Goal: Find contact information: Find contact information

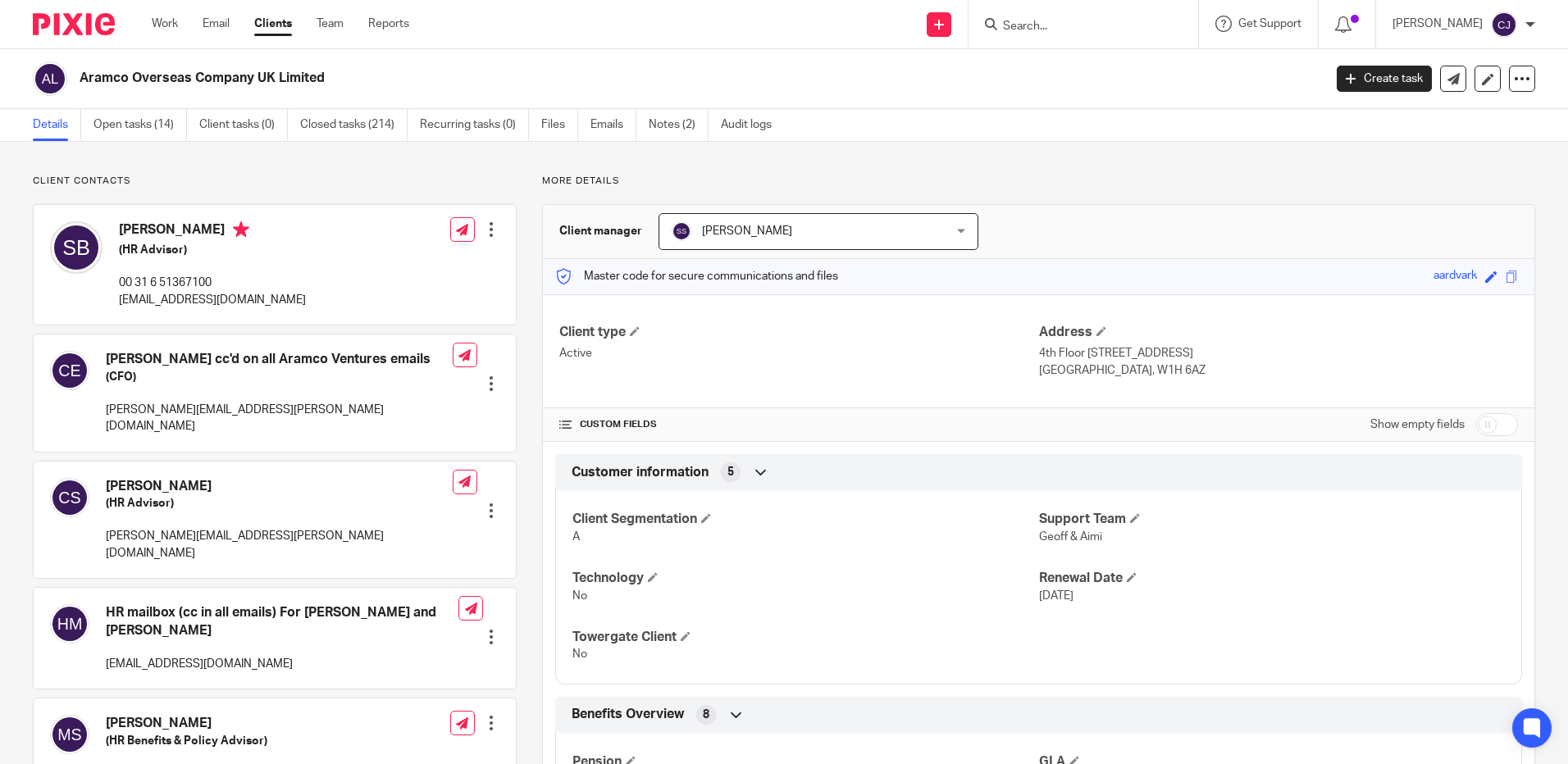
drag, startPoint x: 0, startPoint y: 0, endPoint x: 1062, endPoint y: 38, distance: 1062.7
click at [1062, 38] on div at bounding box center [1083, 24] width 229 height 48
click at [1056, 31] on input "Search" at bounding box center [1075, 28] width 148 height 15
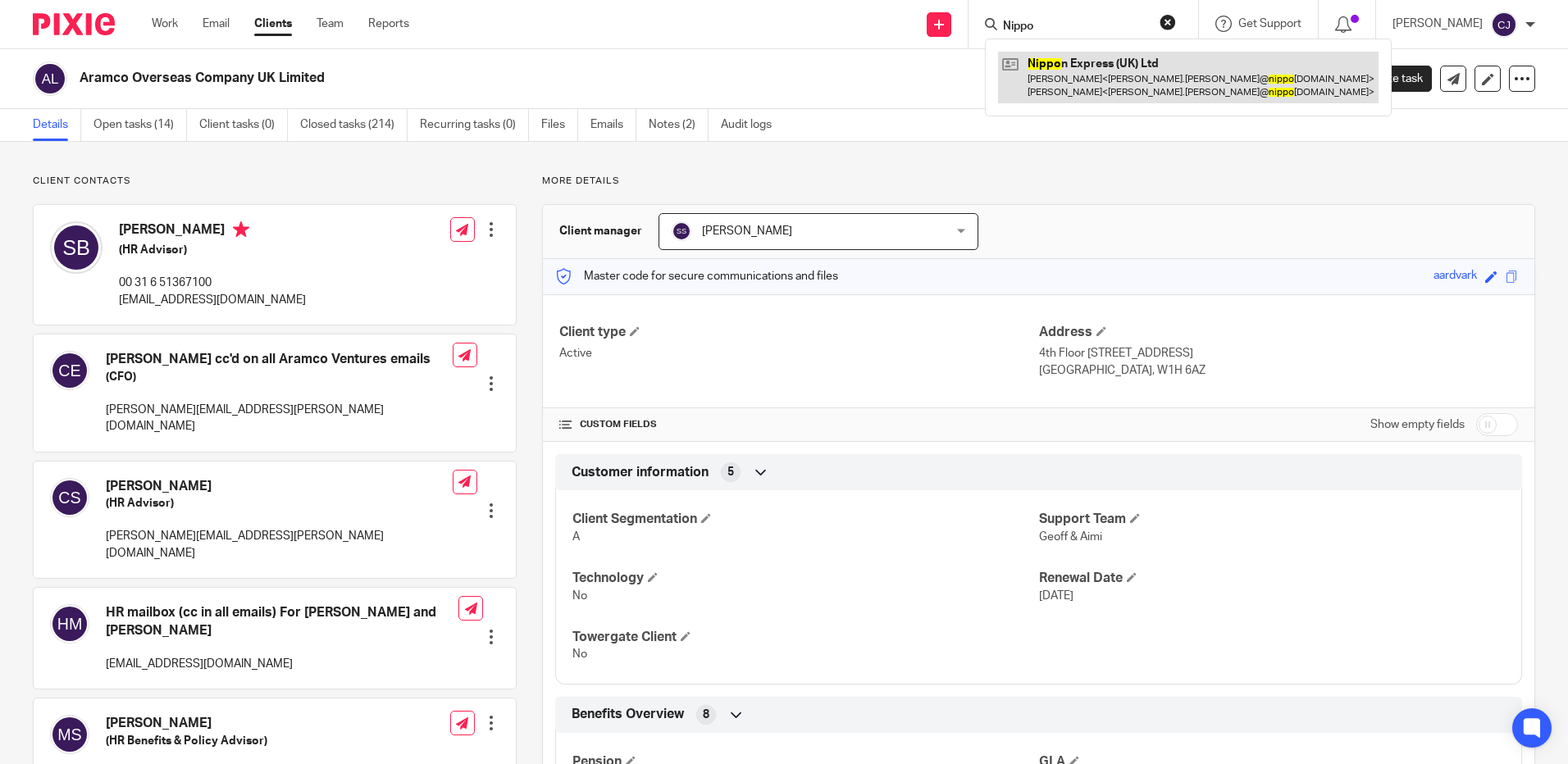
type input "Nippo"
click at [1134, 61] on link at bounding box center [1188, 77] width 381 height 51
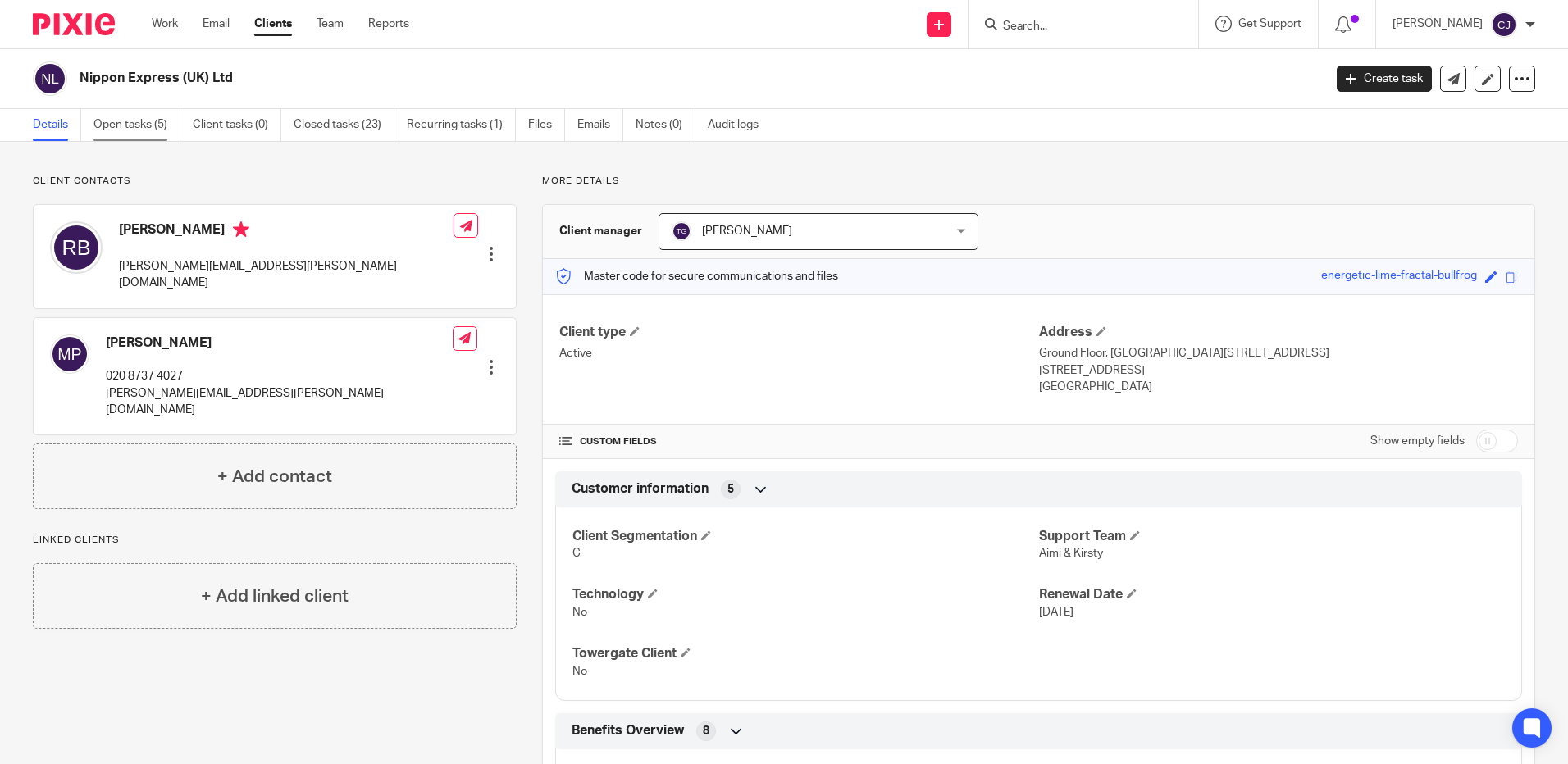
click at [169, 125] on link "Open tasks (5)" at bounding box center [137, 125] width 87 height 32
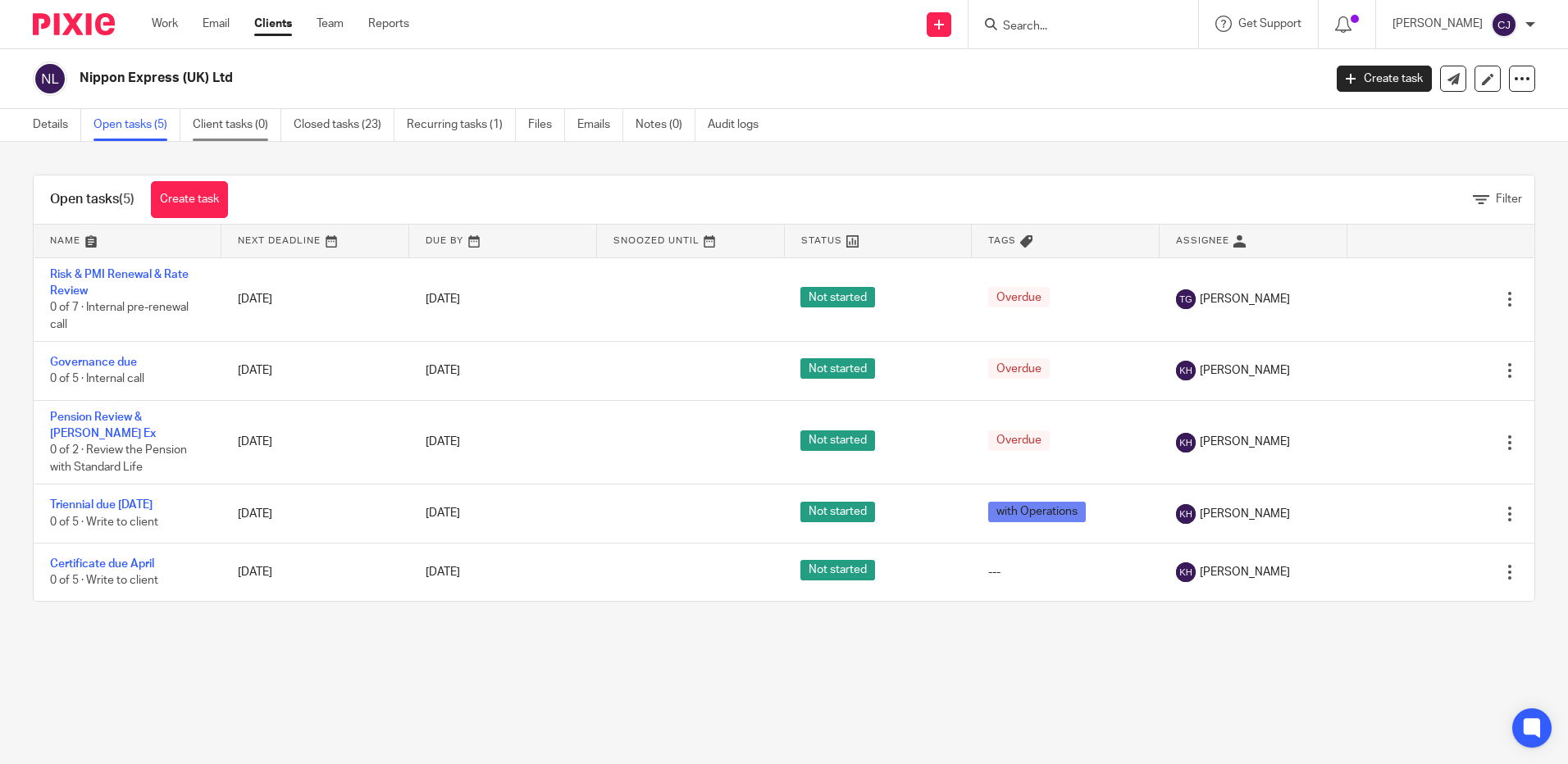
click at [247, 128] on link "Client tasks (0)" at bounding box center [237, 125] width 88 height 32
click at [377, 123] on link "Closed tasks (23)" at bounding box center [344, 125] width 101 height 32
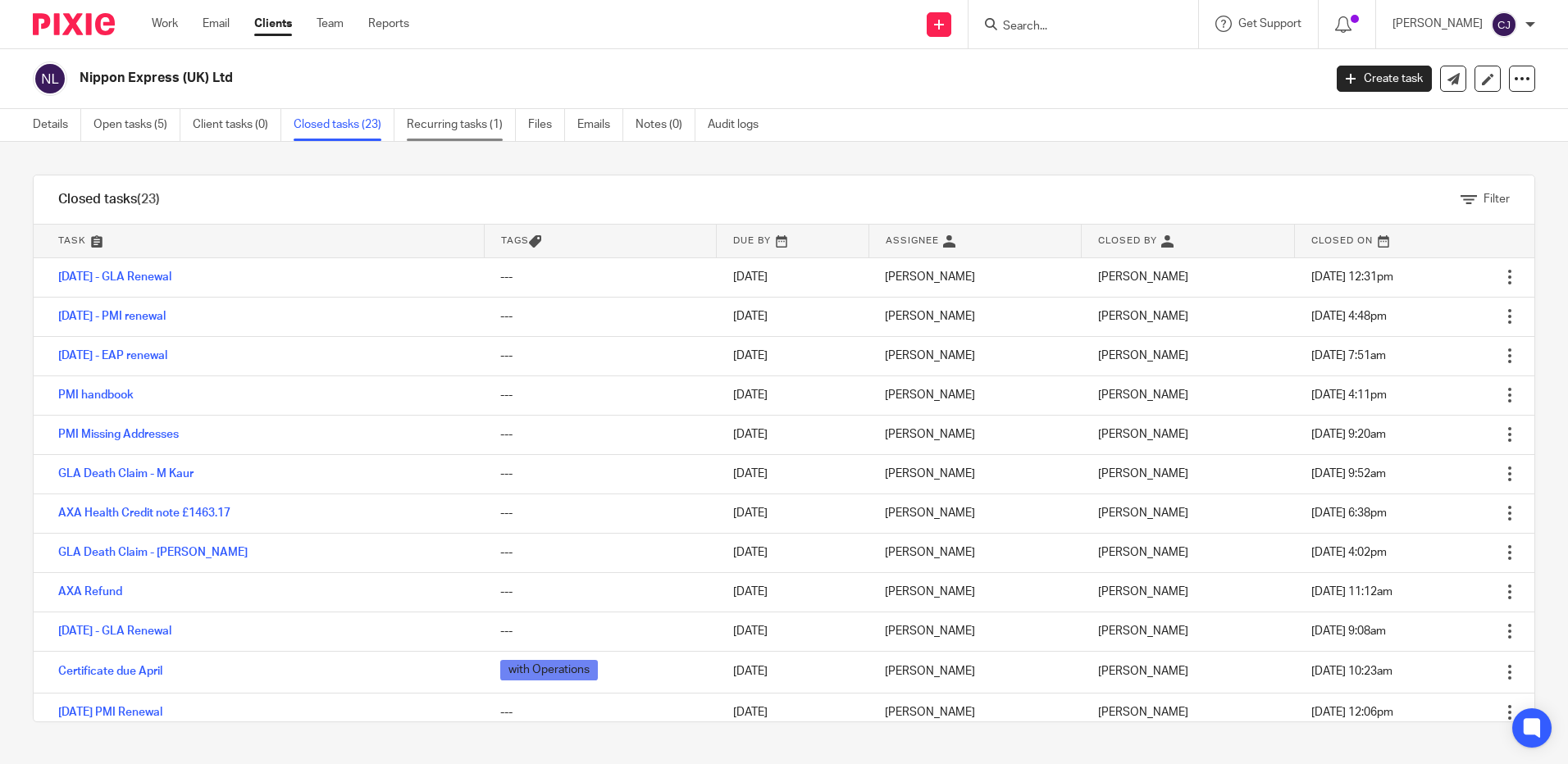
click at [453, 127] on link "Recurring tasks (1)" at bounding box center [461, 125] width 109 height 32
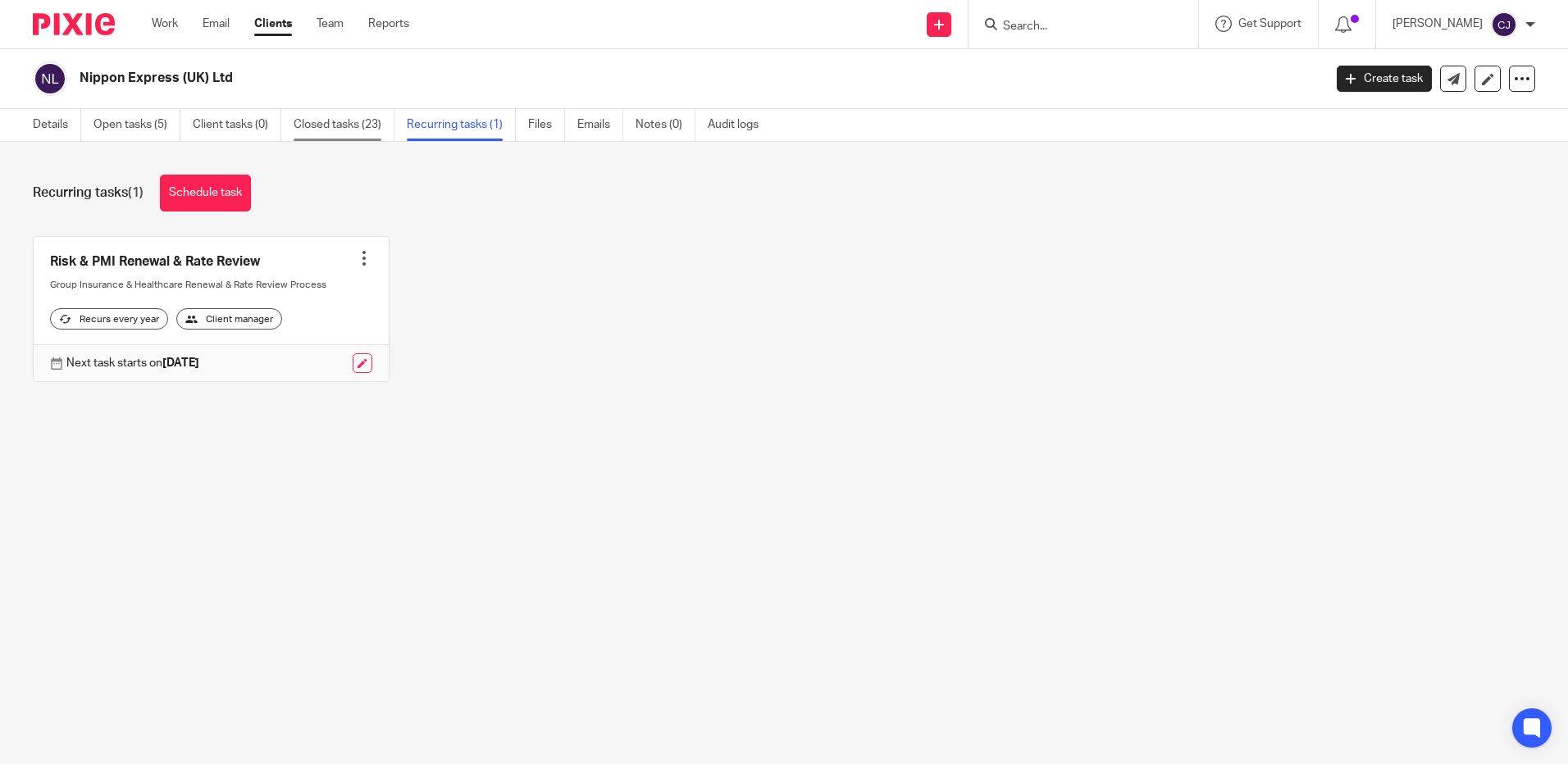
click at [320, 118] on link "Closed tasks (23)" at bounding box center [344, 125] width 101 height 32
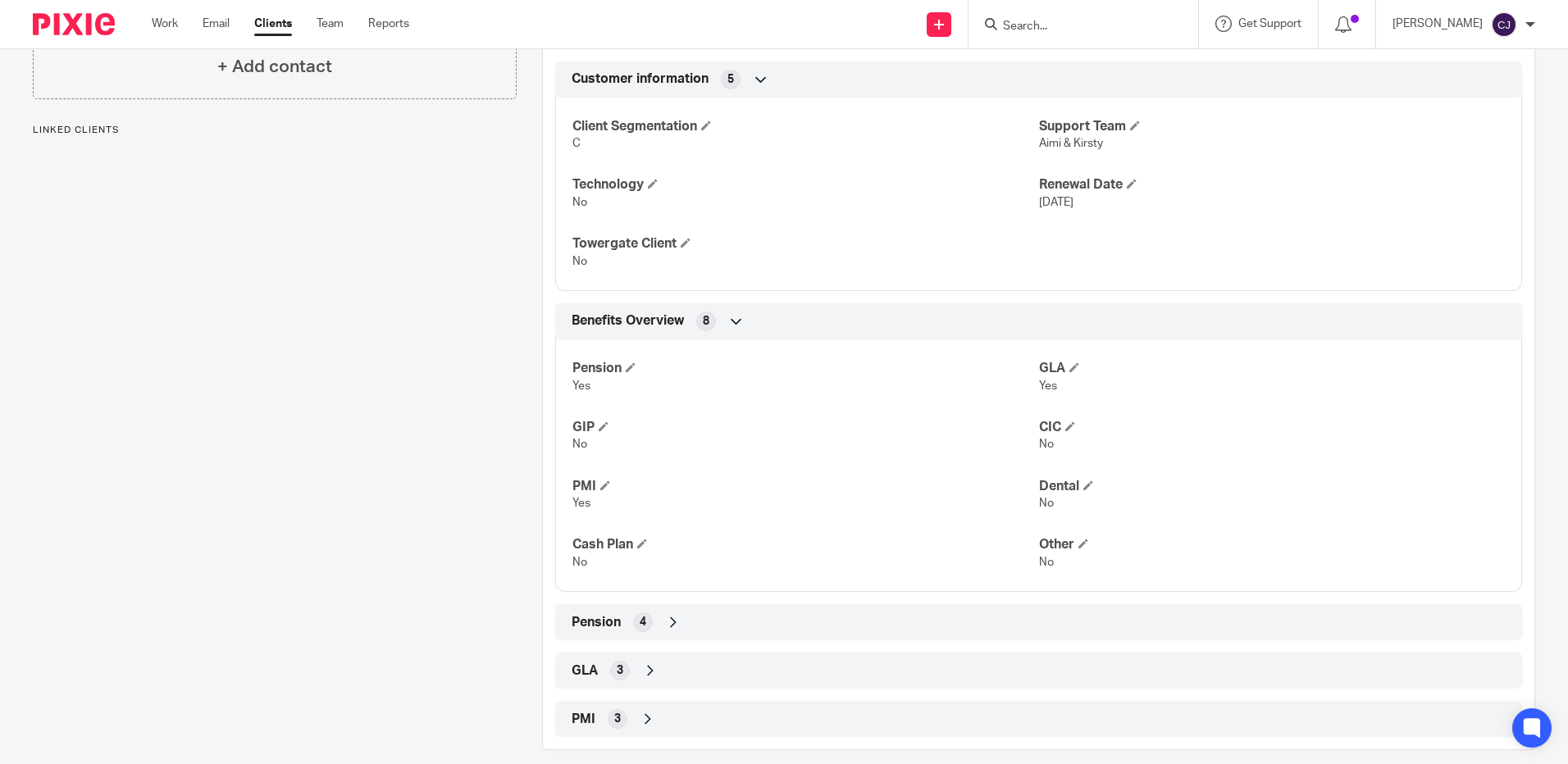
scroll to position [429, 0]
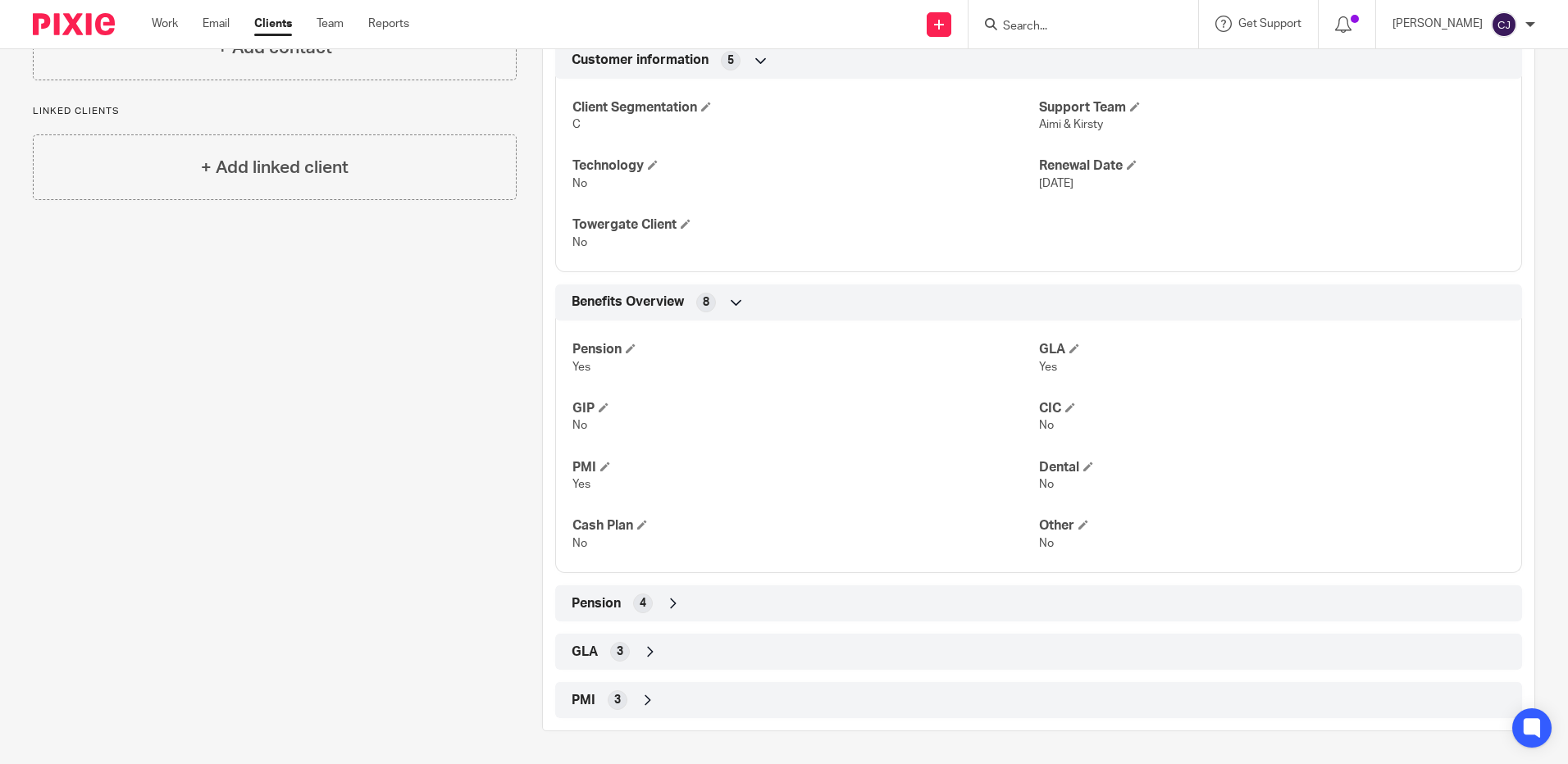
click at [621, 661] on div "GLA 3" at bounding box center [1038, 651] width 942 height 28
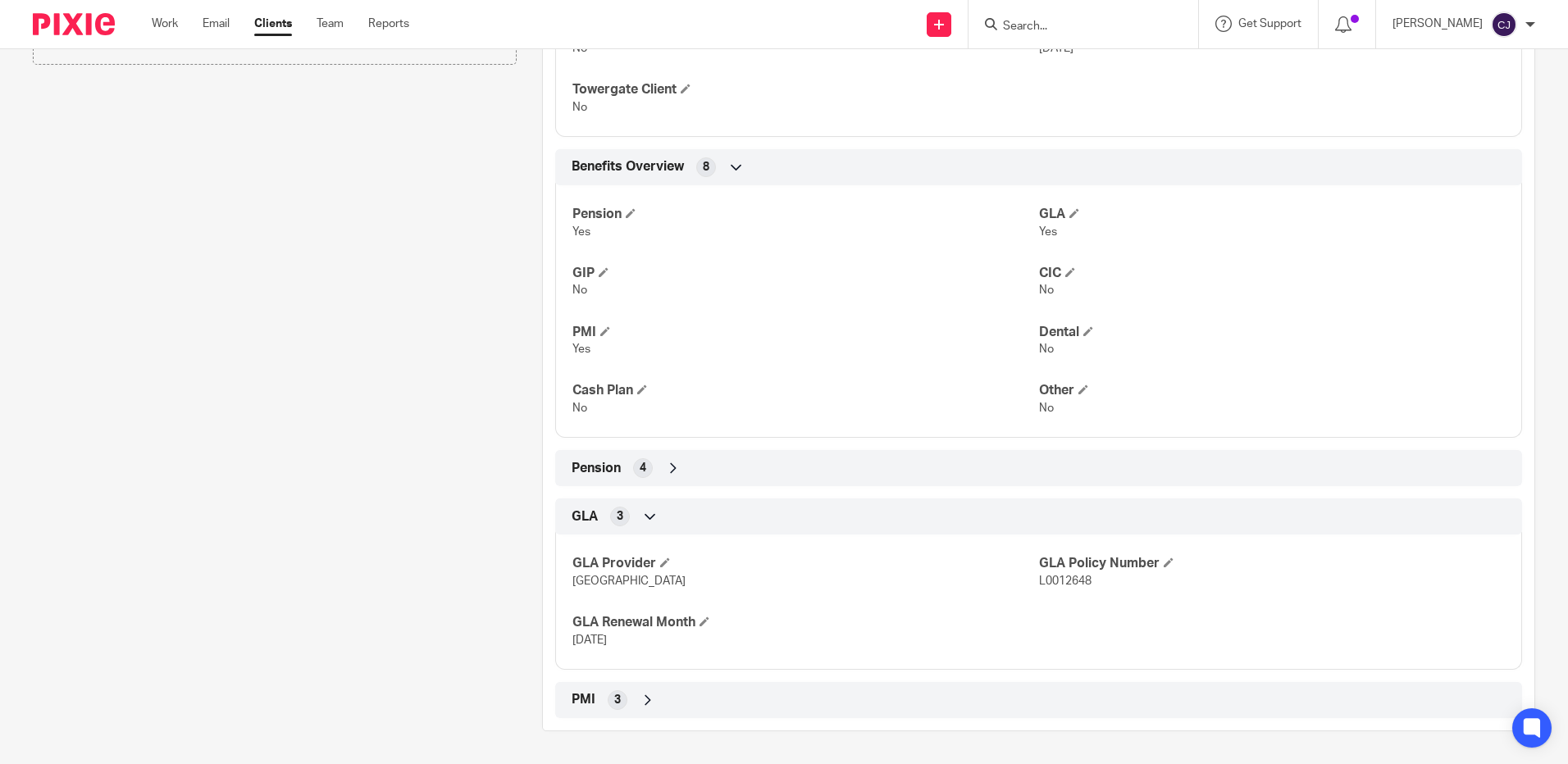
click at [641, 697] on icon at bounding box center [648, 700] width 17 height 17
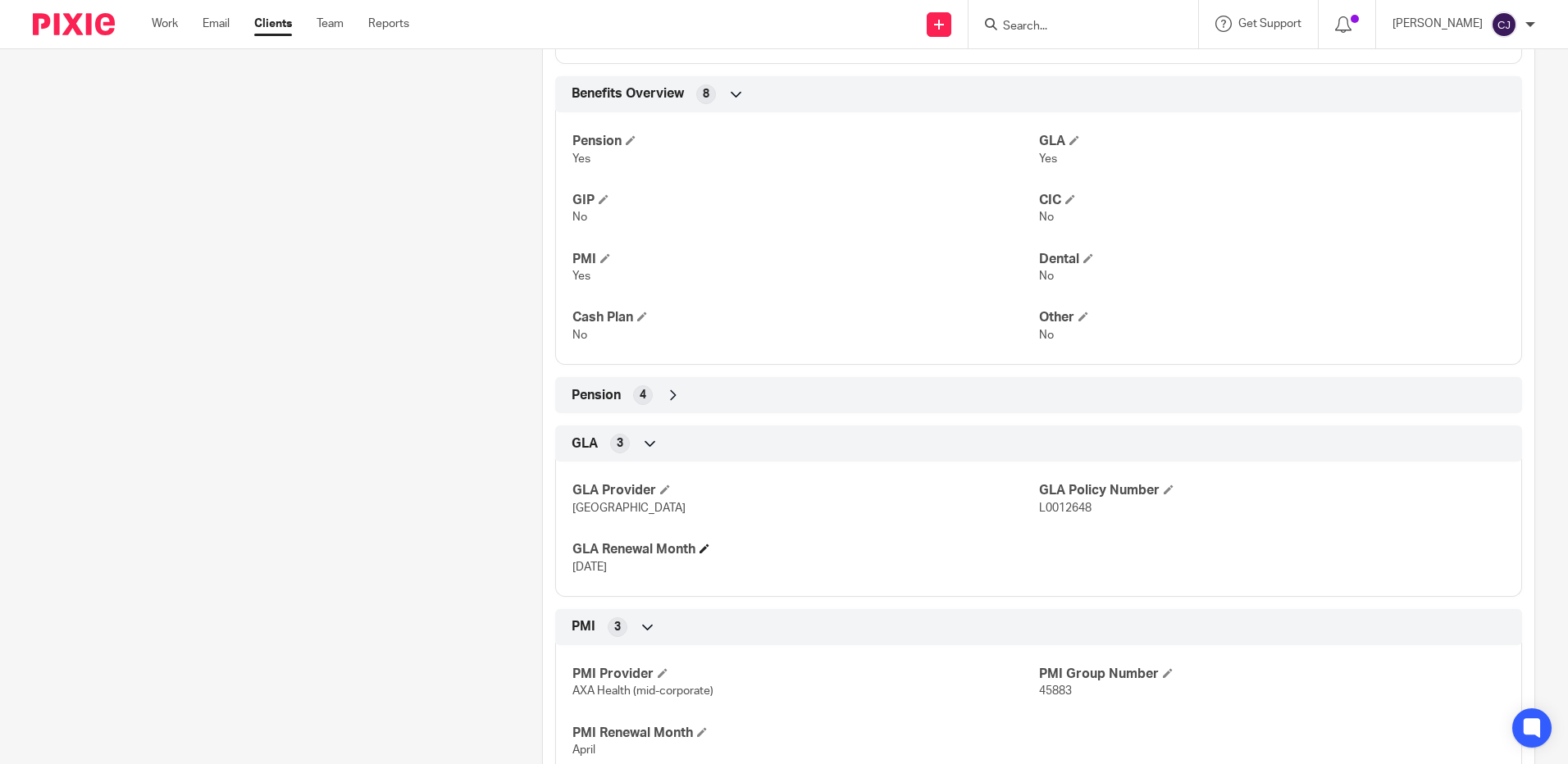
scroll to position [698, 0]
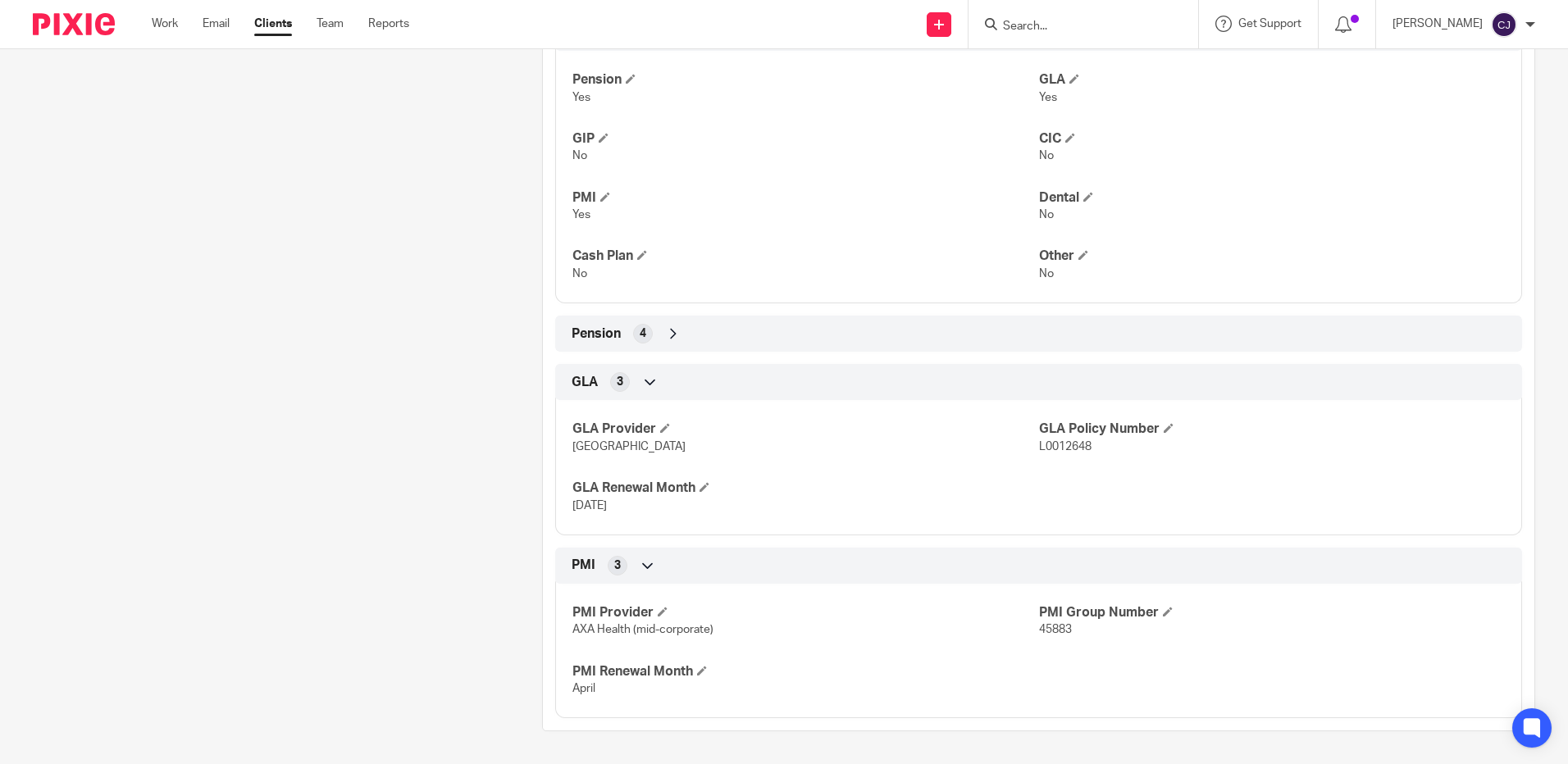
click at [606, 329] on span "Pension" at bounding box center [596, 334] width 49 height 18
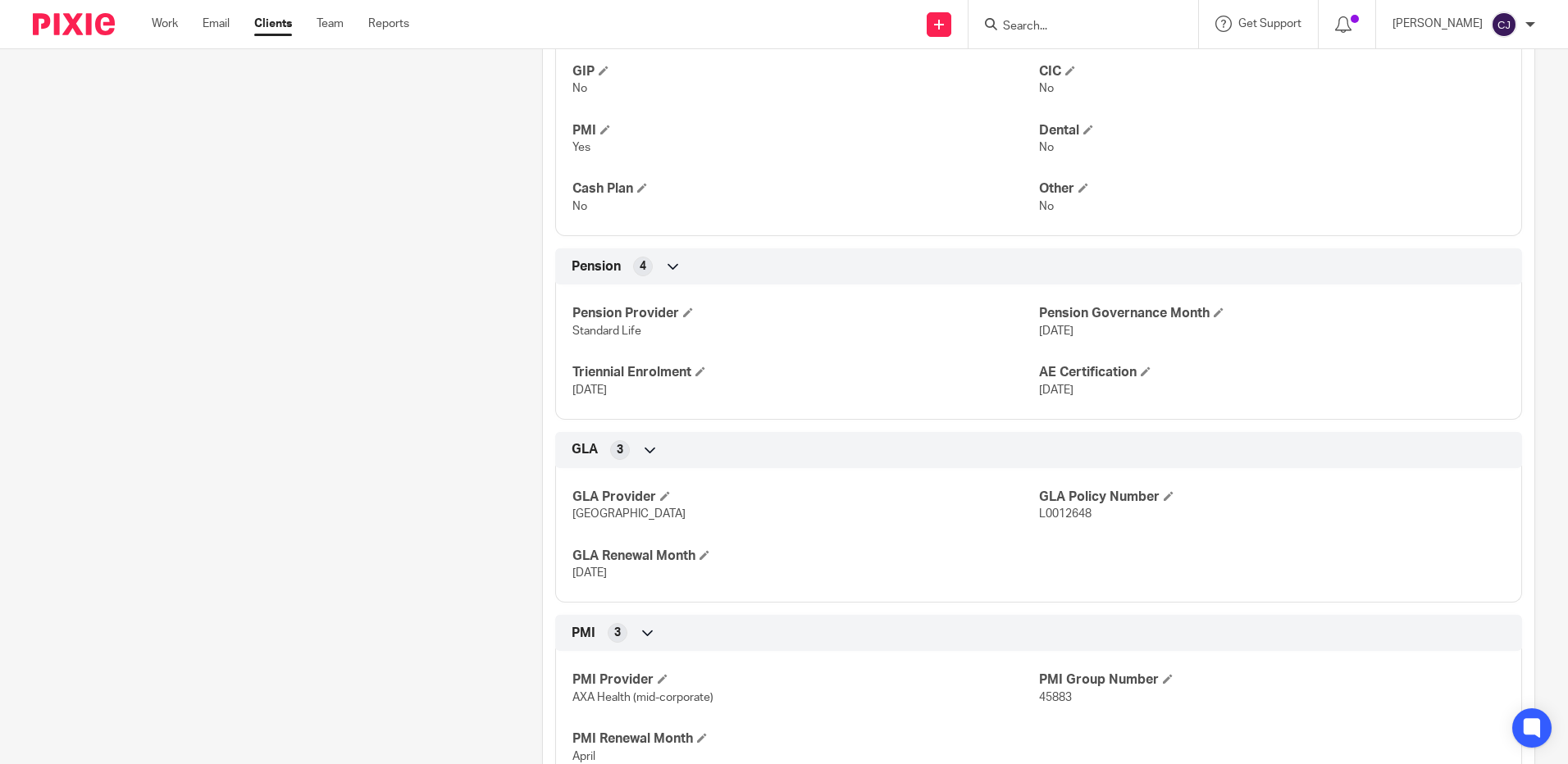
scroll to position [833, 0]
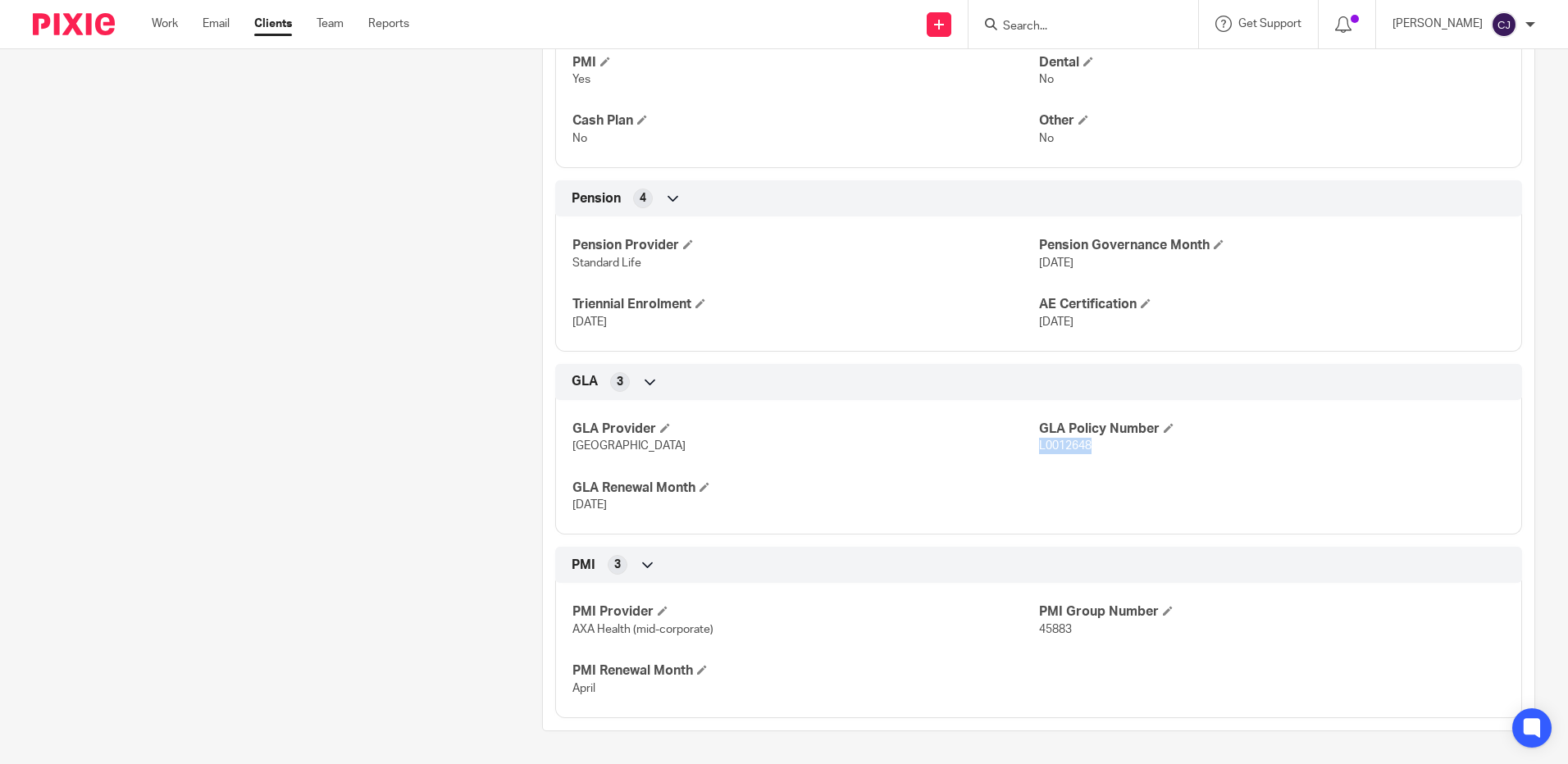
drag, startPoint x: 1086, startPoint y: 446, endPoint x: 1031, endPoint y: 446, distance: 55.0
click at [1039, 446] on p "L0012648" at bounding box center [1272, 446] width 466 height 17
copy span "L0012648"
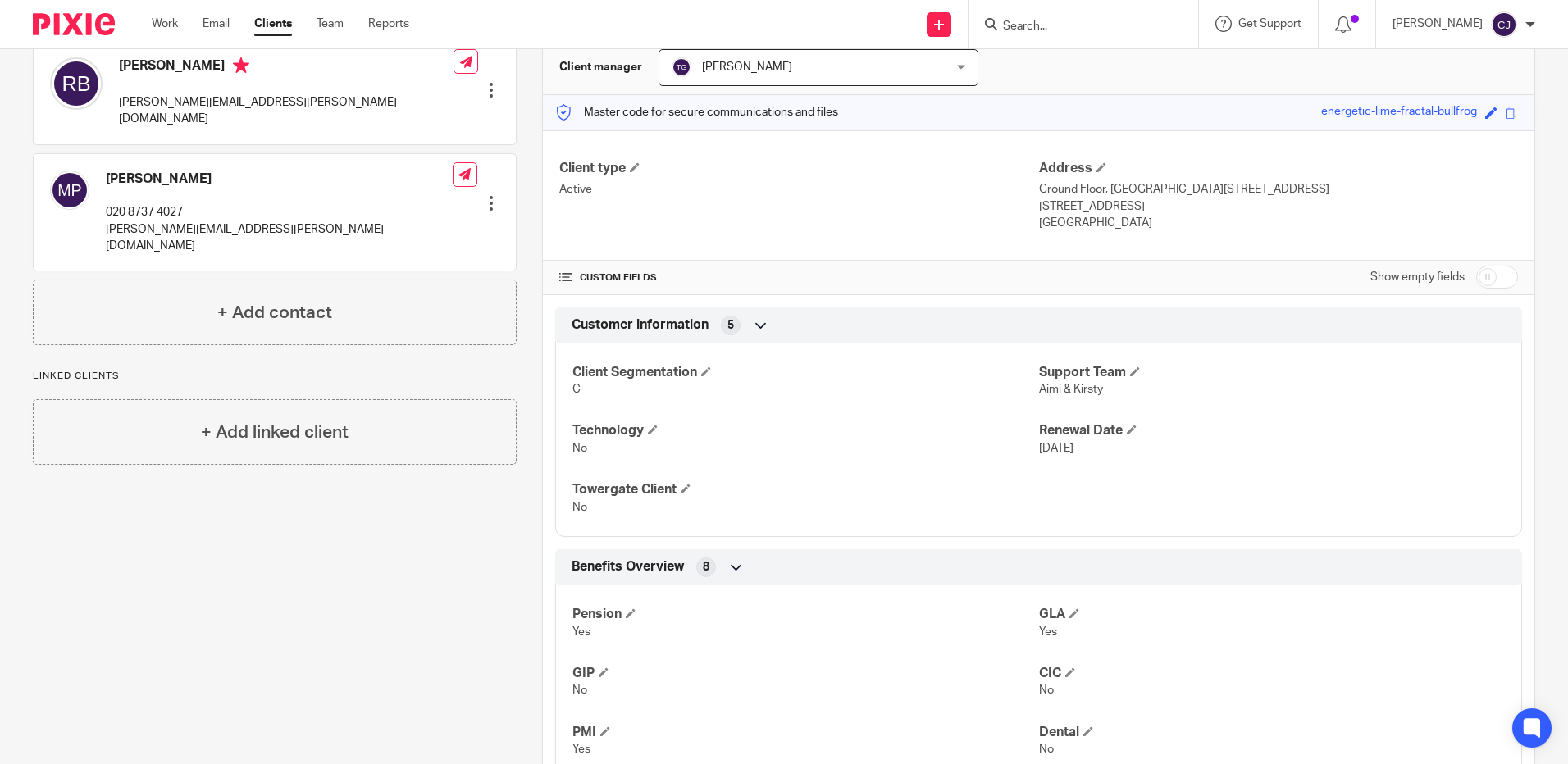
scroll to position [0, 0]
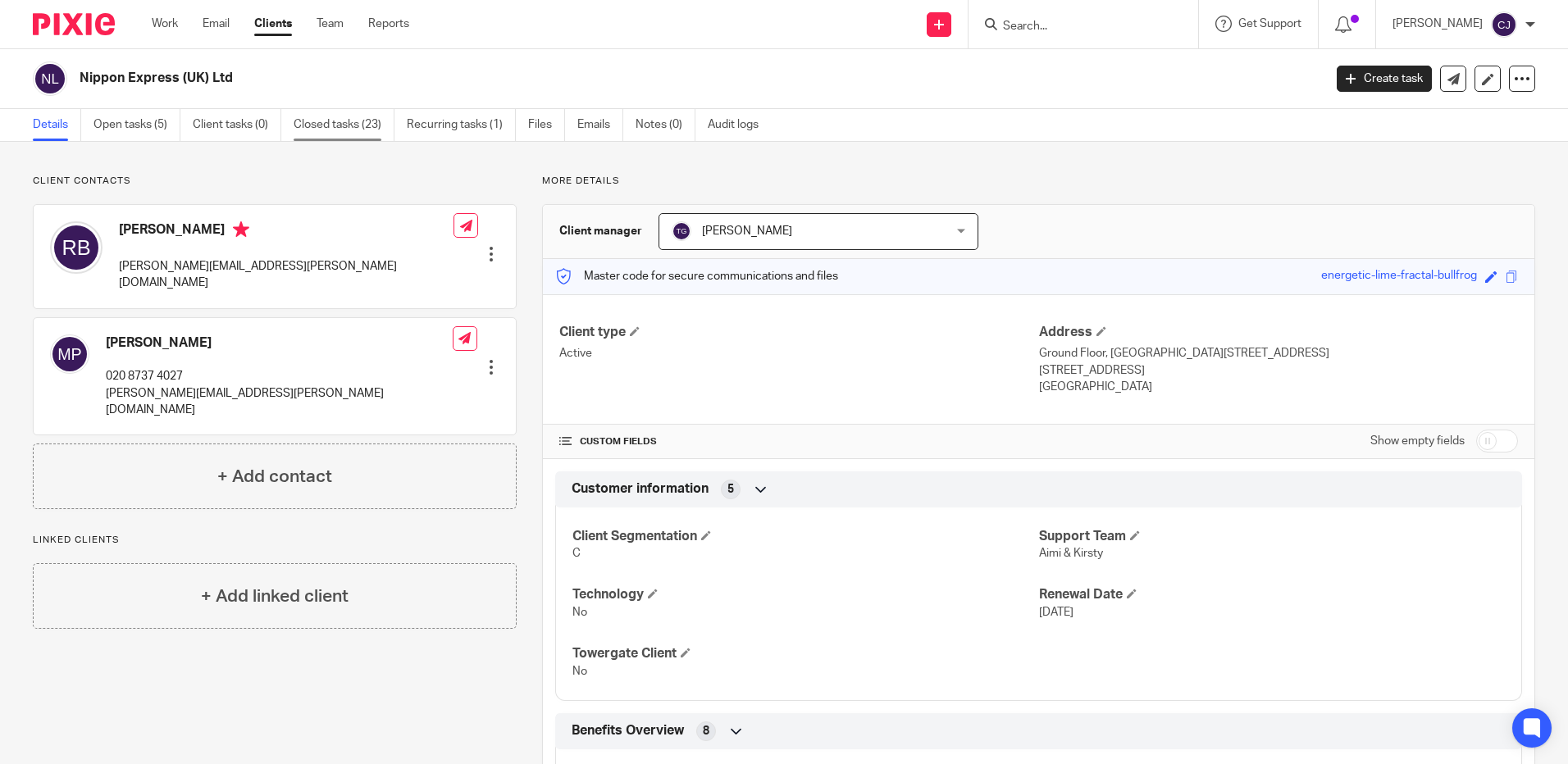
click at [341, 120] on link "Closed tasks (23)" at bounding box center [344, 125] width 101 height 32
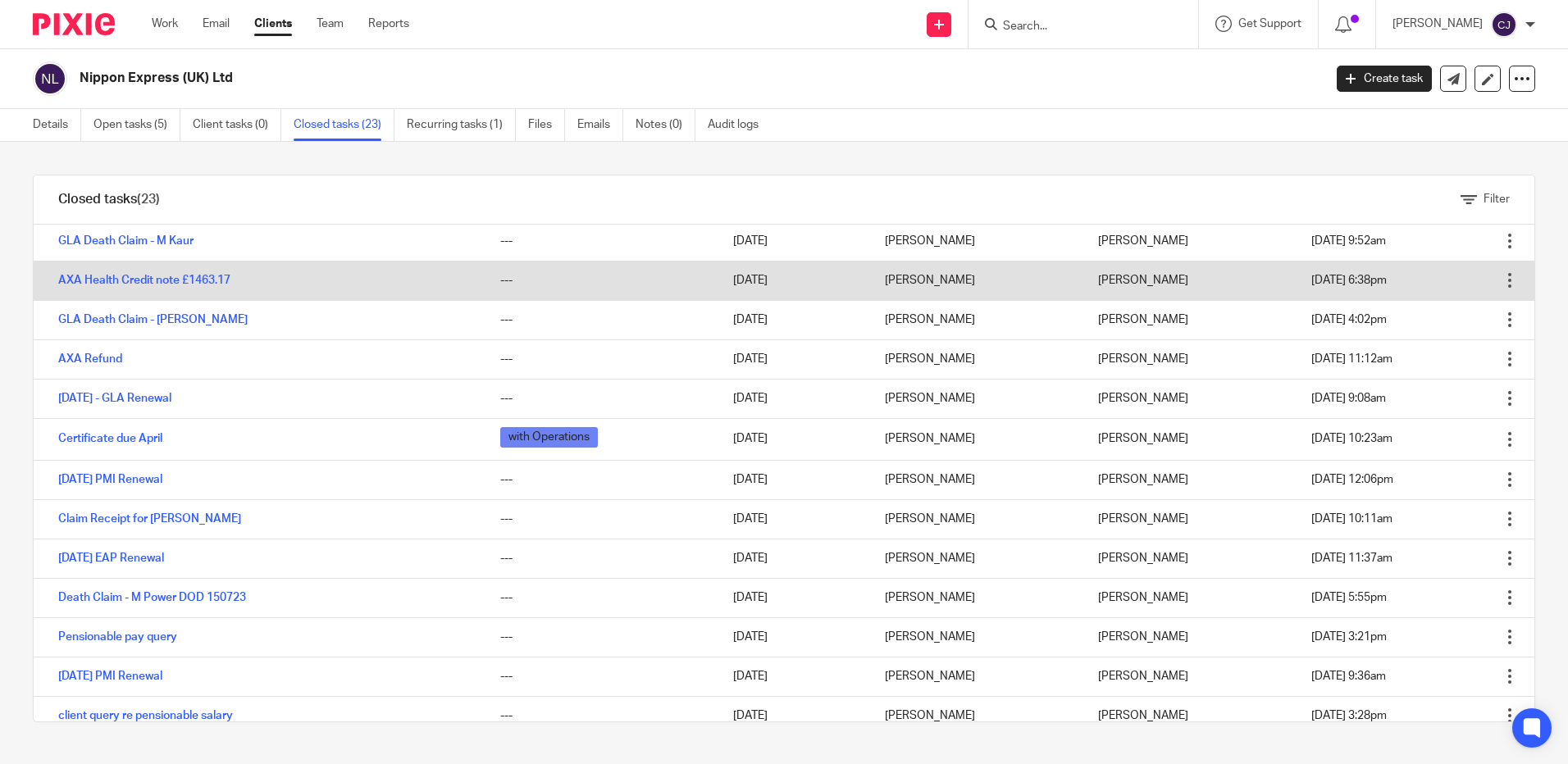
scroll to position [246, 0]
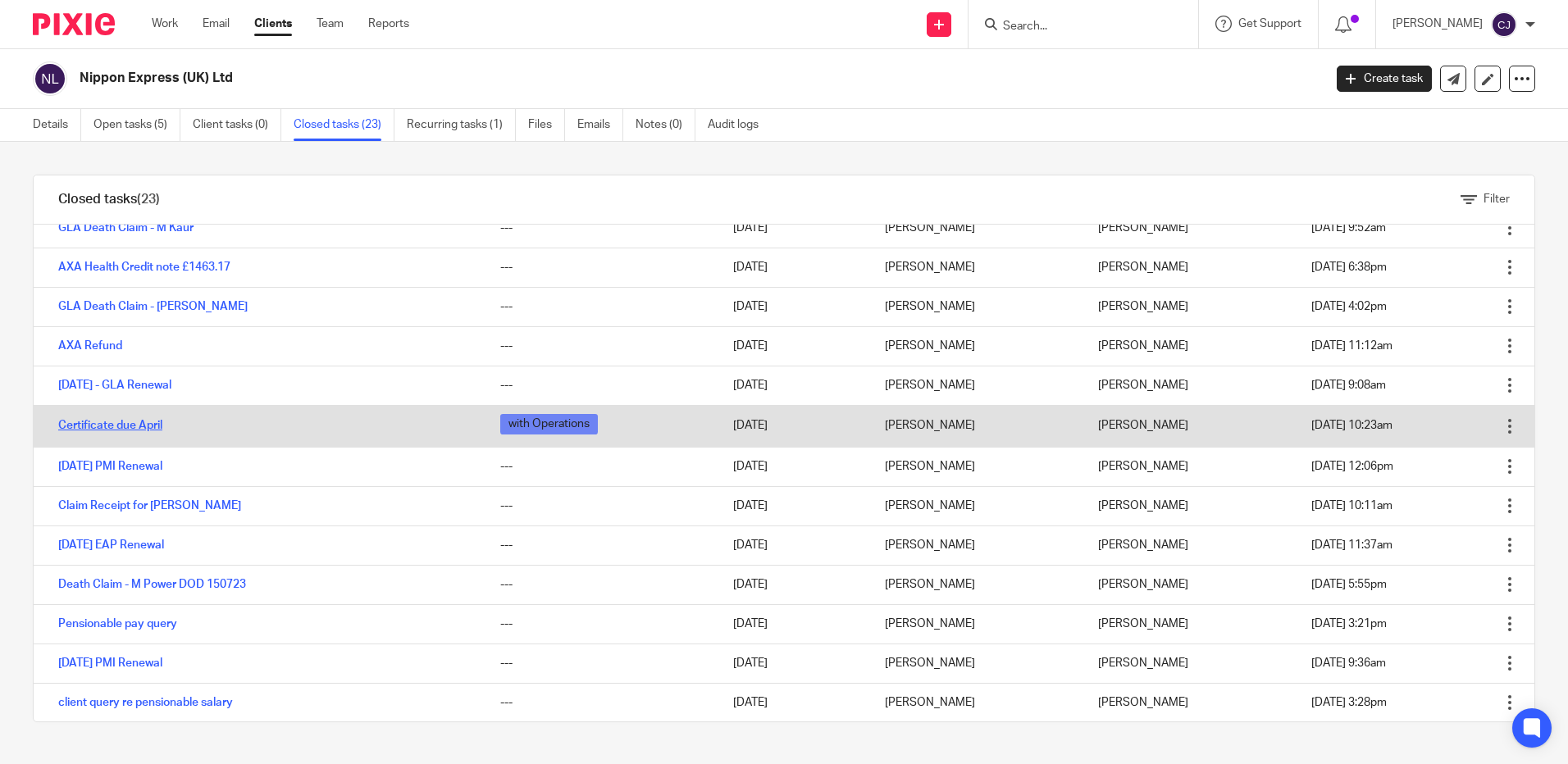
click at [90, 427] on link "Certificate due April" at bounding box center [110, 425] width 104 height 12
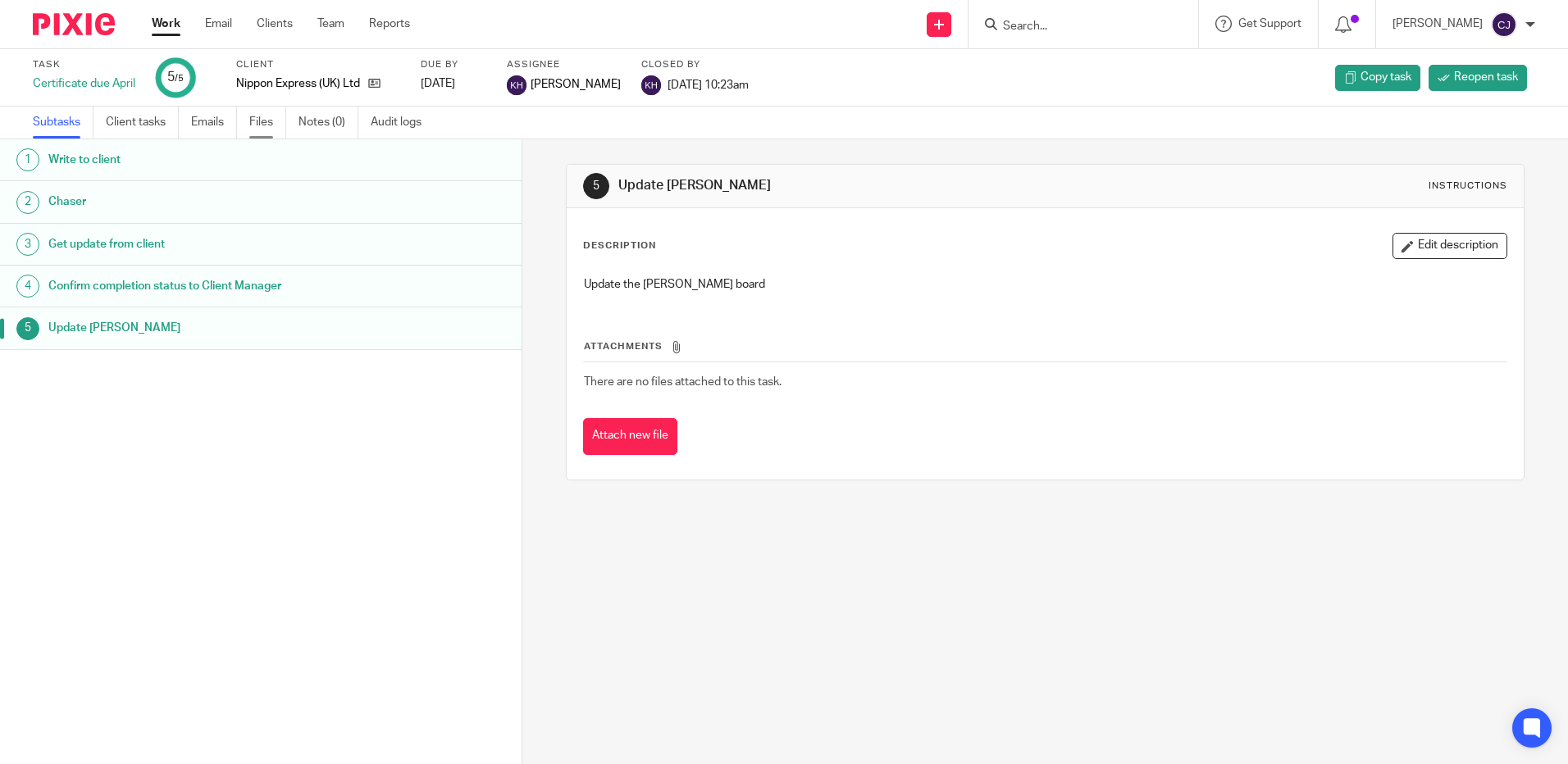
click at [253, 123] on link "Files" at bounding box center [268, 123] width 37 height 32
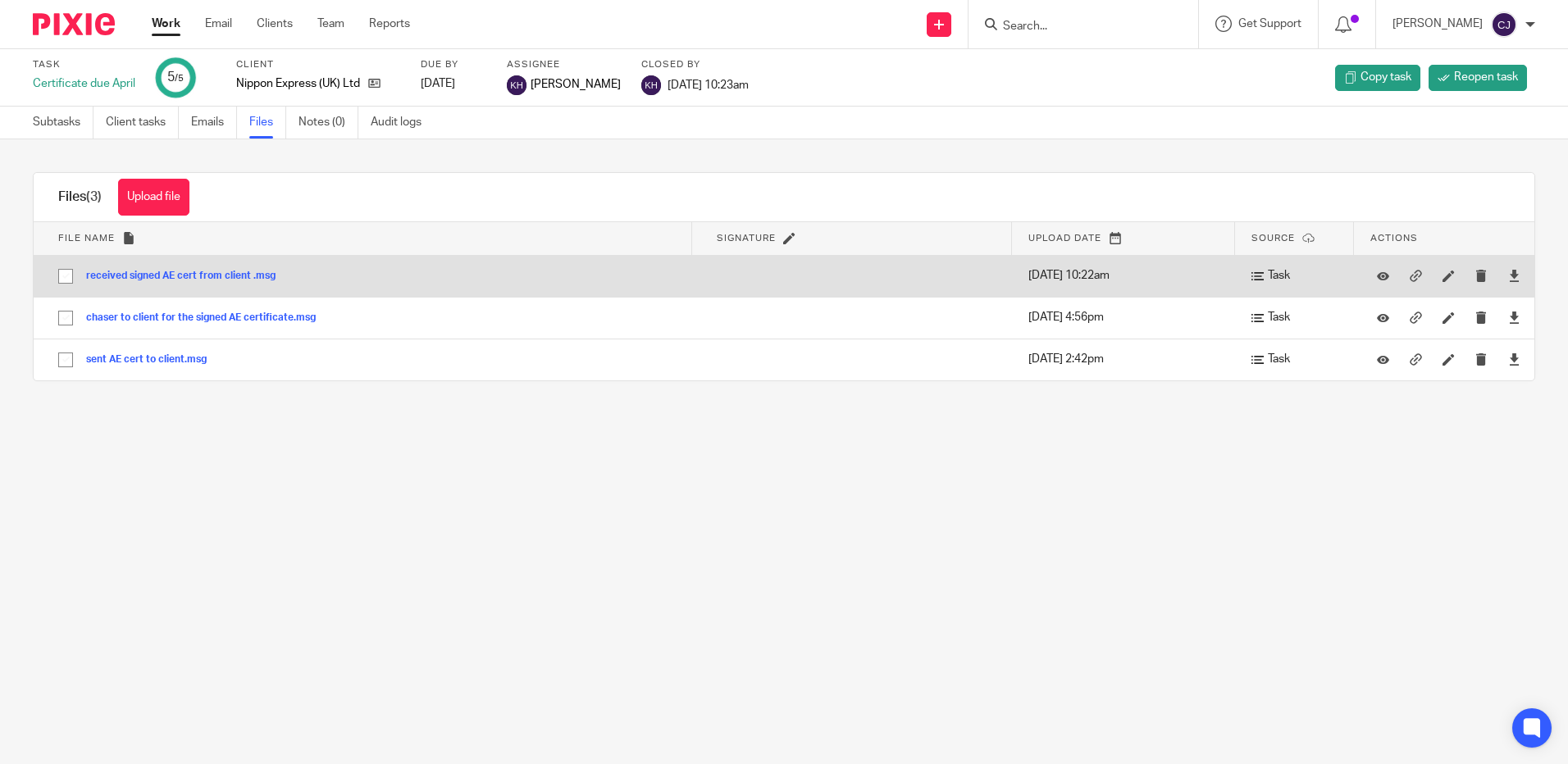
click at [269, 277] on button "received signed AE cert from client .msg" at bounding box center [187, 276] width 202 height 12
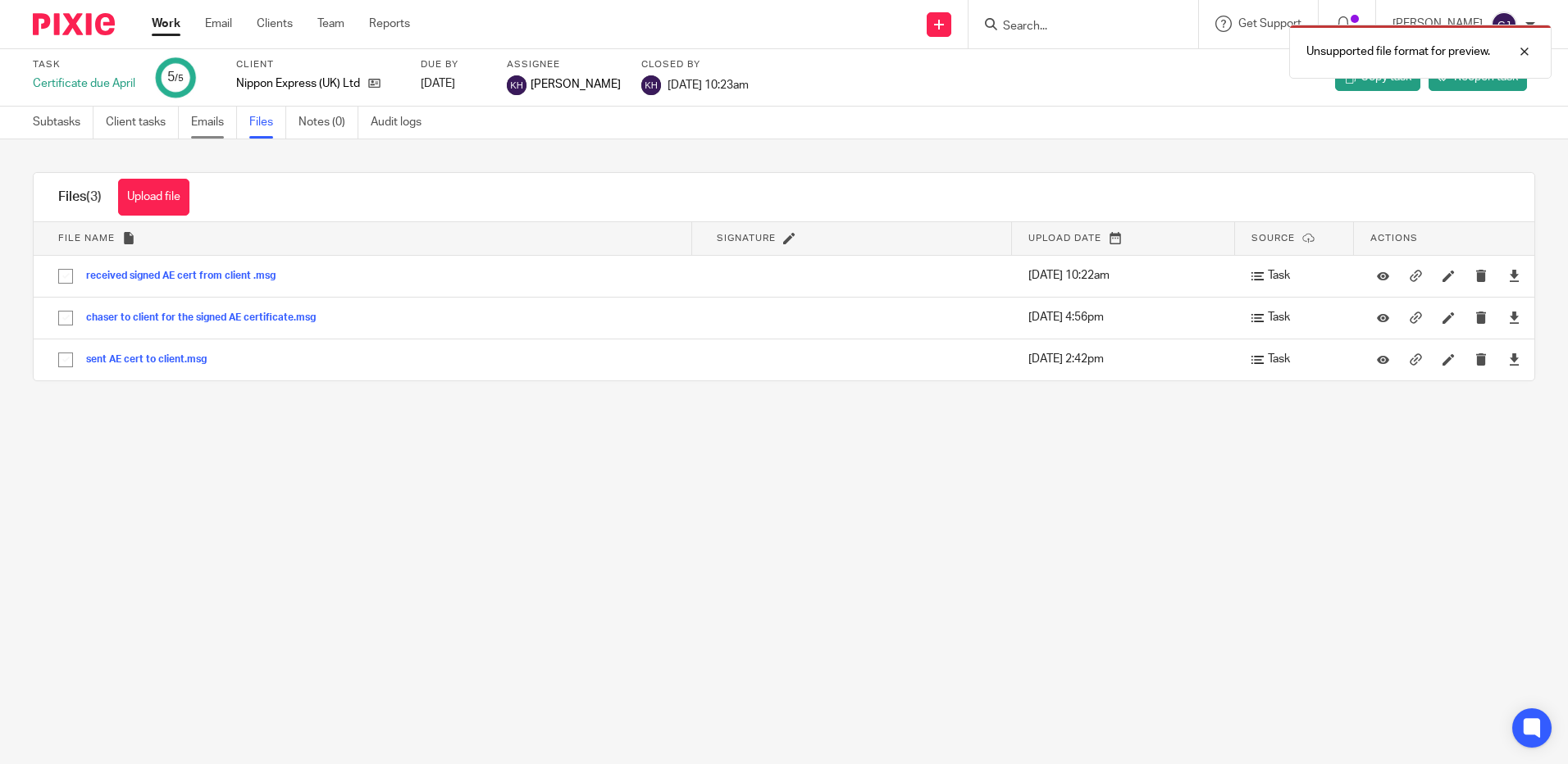
click at [224, 121] on link "Emails" at bounding box center [214, 123] width 46 height 32
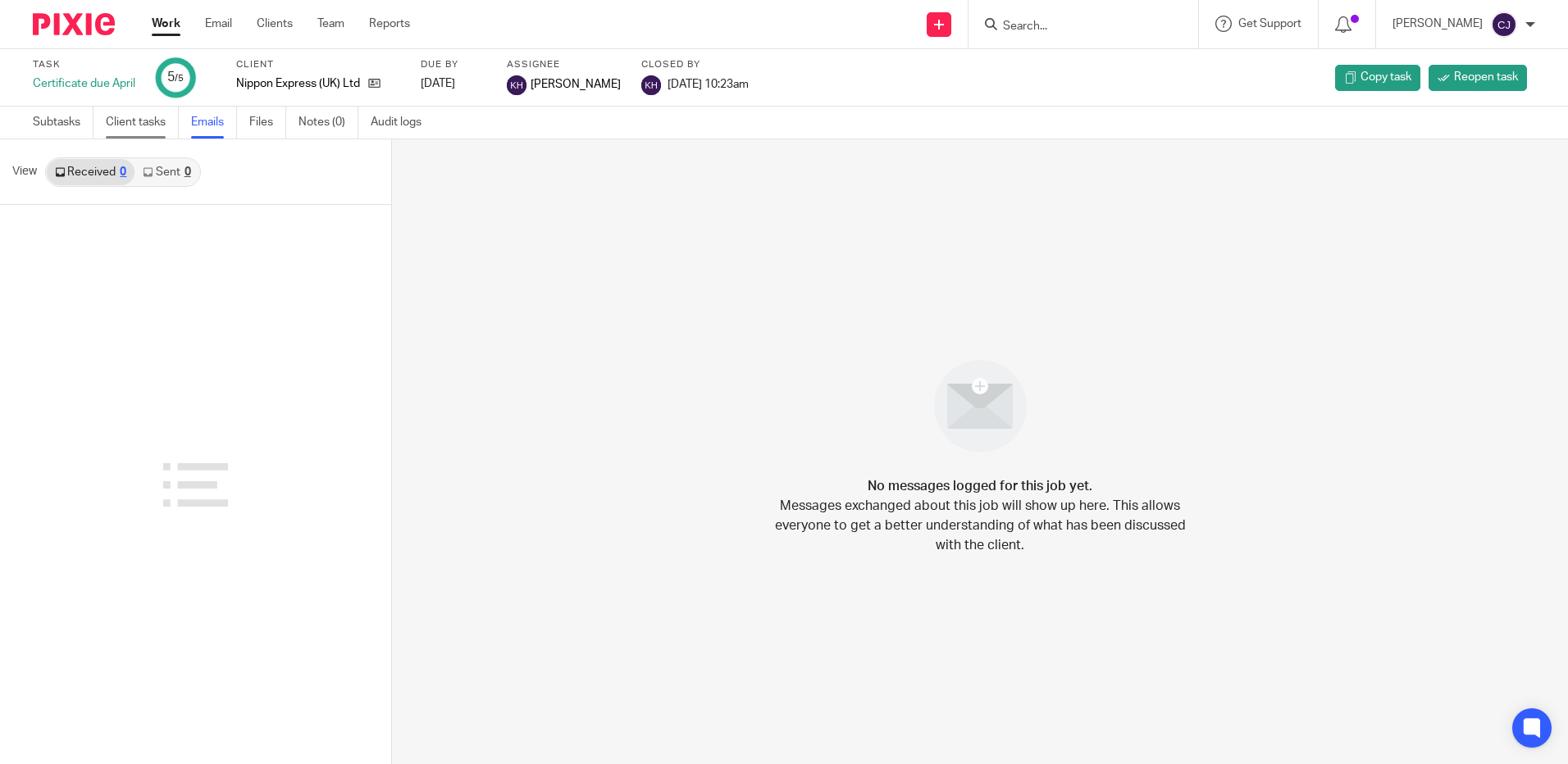
click at [153, 123] on link "Client tasks" at bounding box center [142, 123] width 73 height 32
click at [353, 126] on link "Notes (0)" at bounding box center [329, 123] width 60 height 32
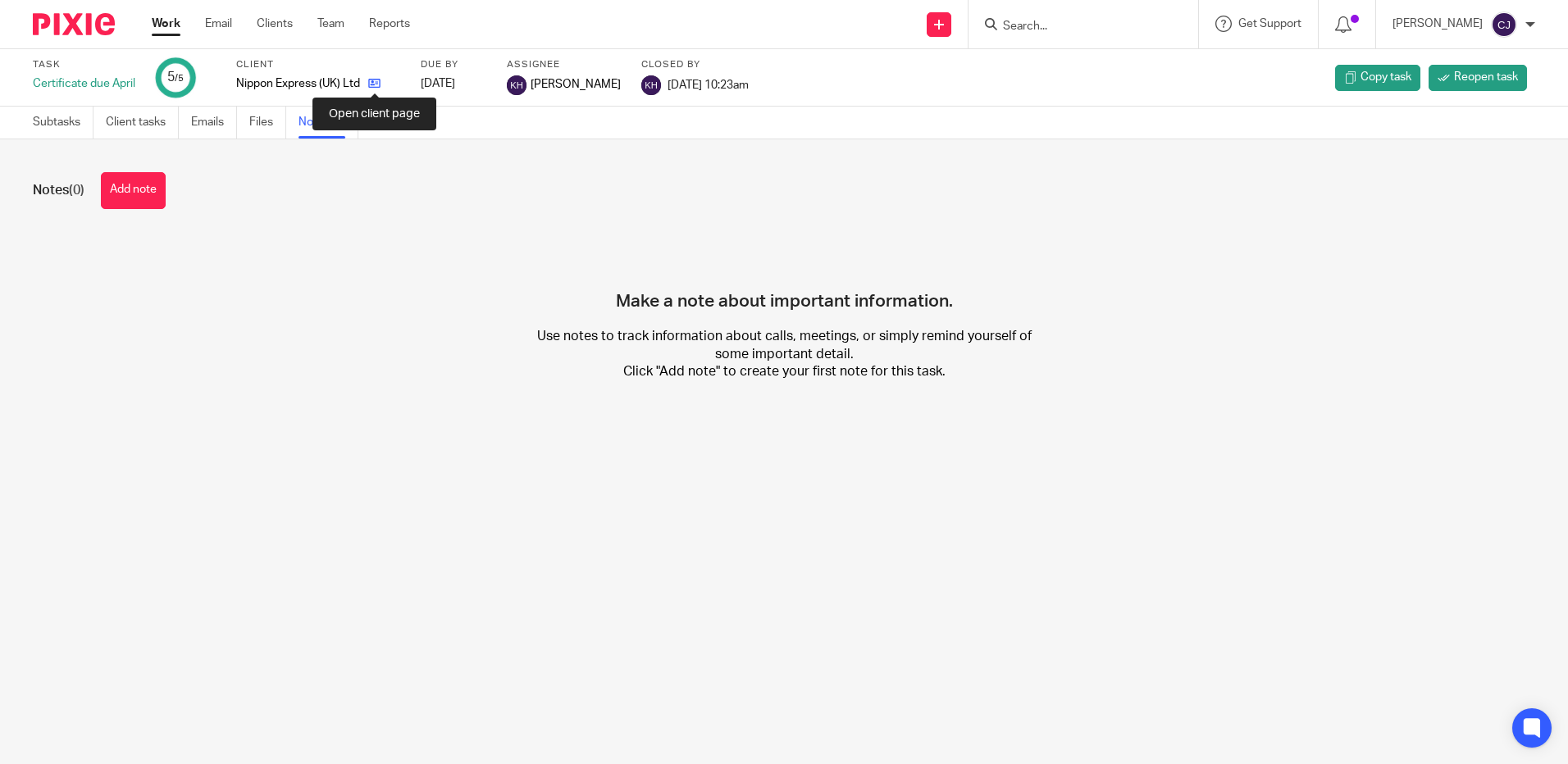
click at [381, 84] on icon at bounding box center [374, 83] width 13 height 13
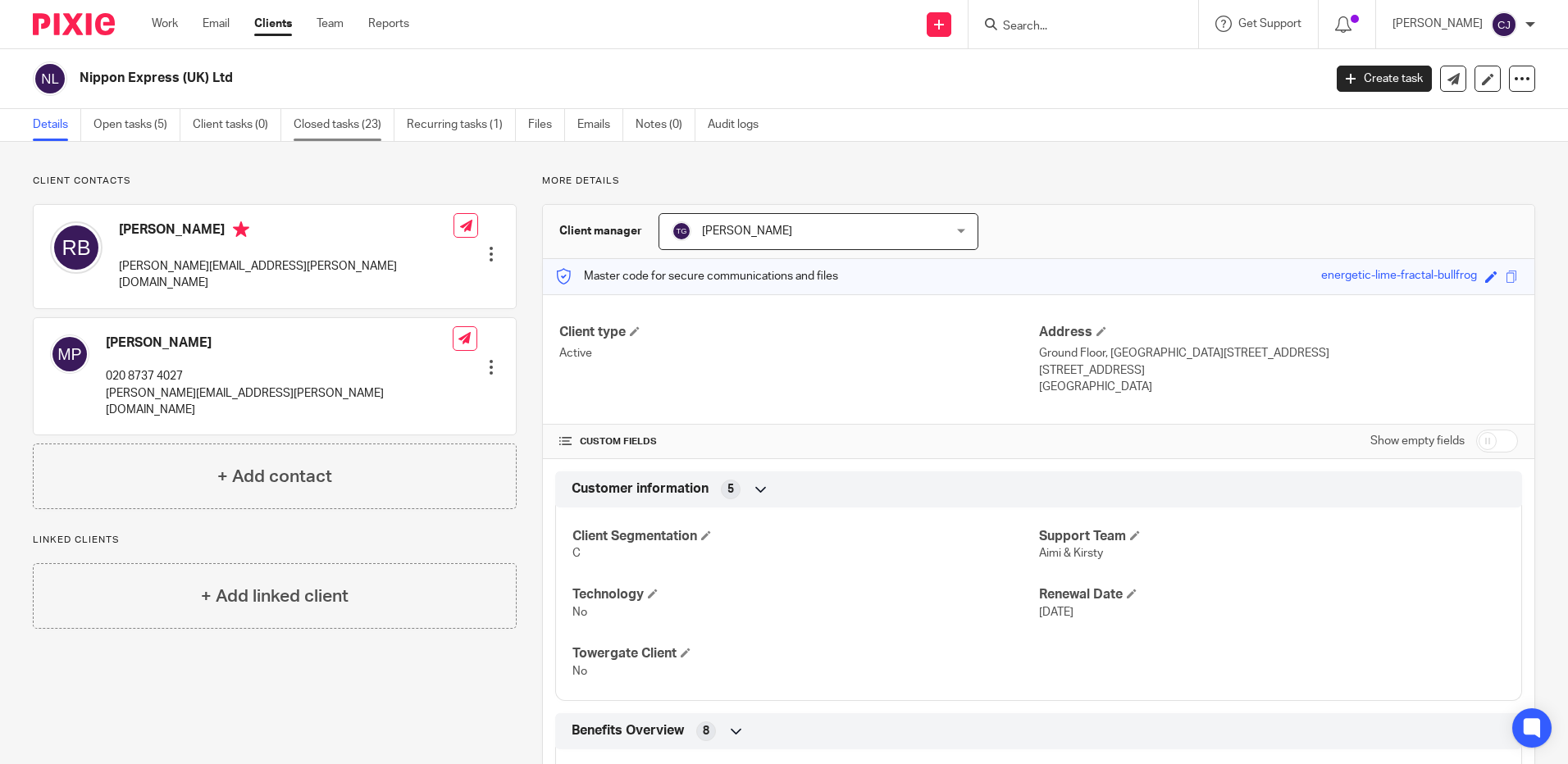
click at [336, 121] on link "Closed tasks (23)" at bounding box center [344, 125] width 101 height 32
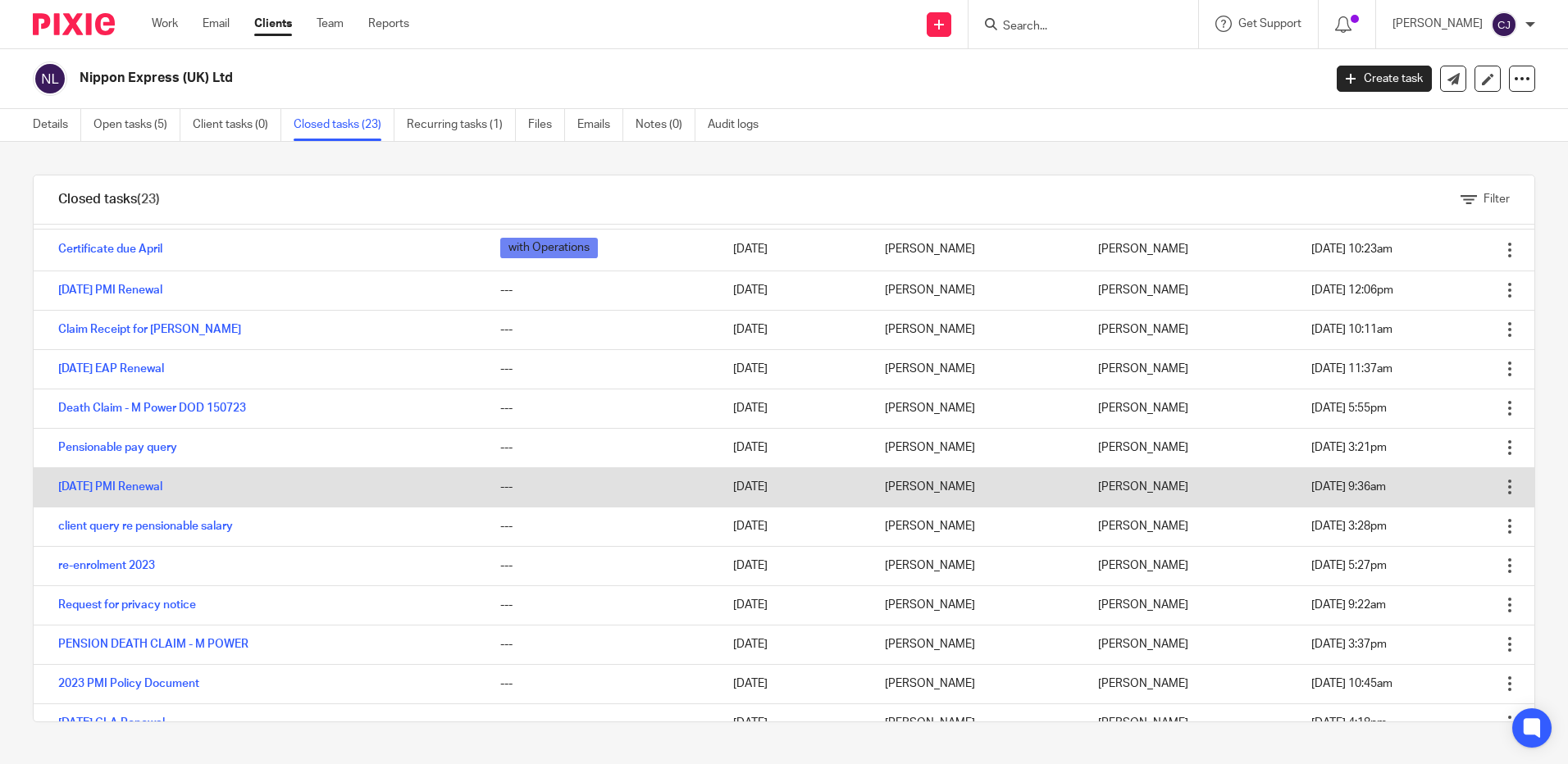
scroll to position [444, 0]
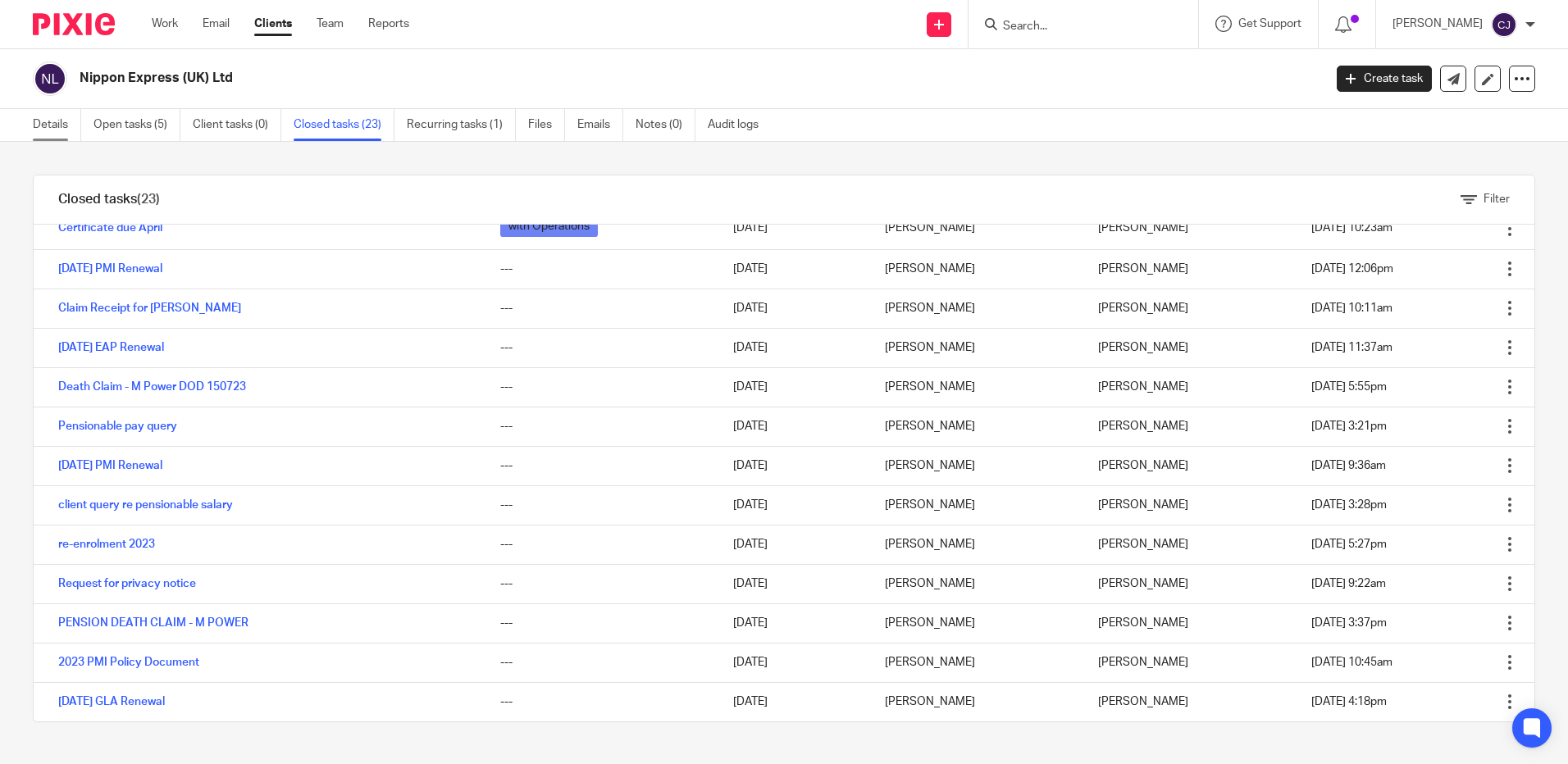
click at [48, 122] on link "Details" at bounding box center [57, 125] width 48 height 32
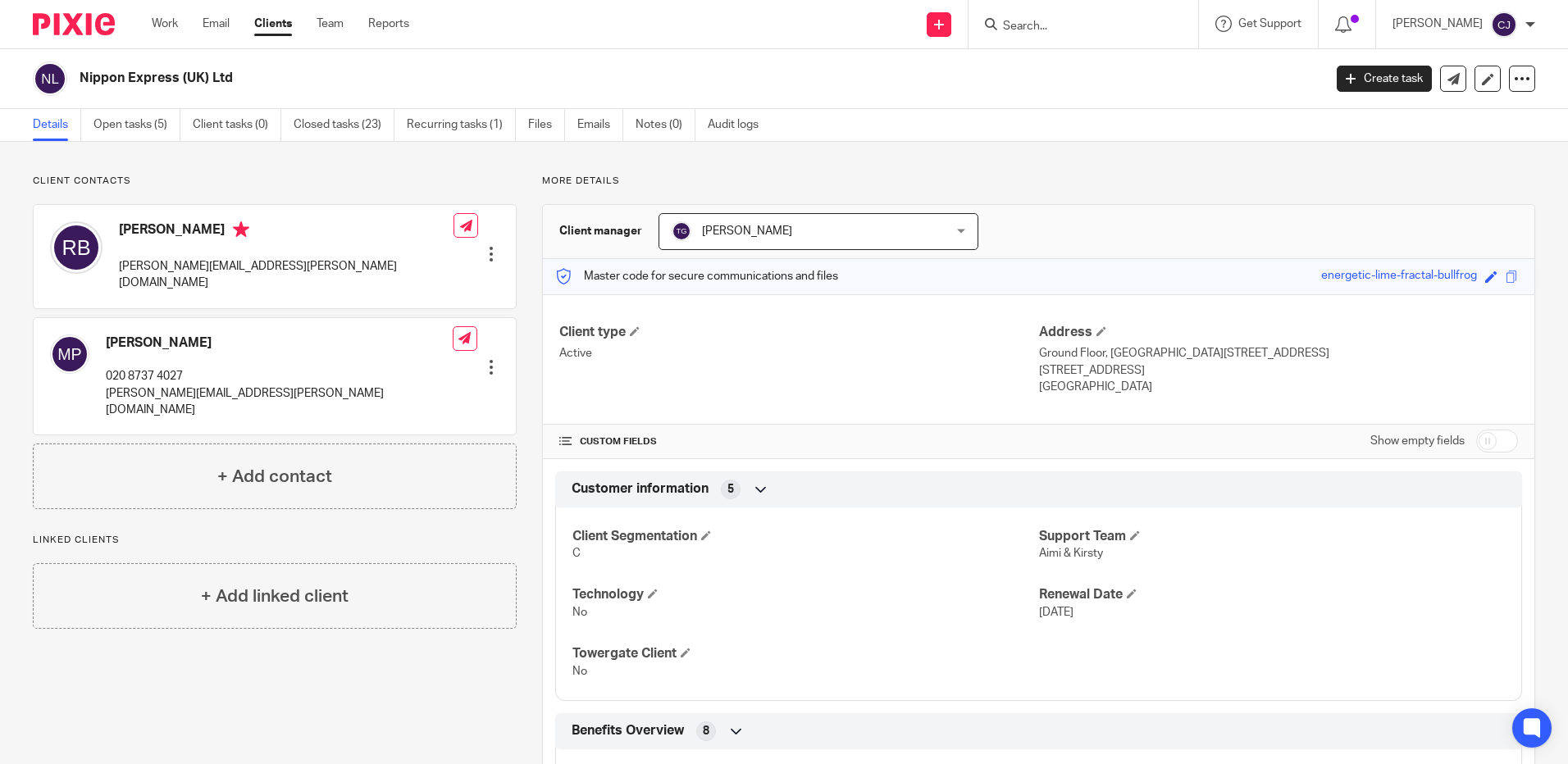
drag, startPoint x: 1116, startPoint y: 388, endPoint x: 1029, endPoint y: 354, distance: 93.4
click at [1029, 354] on div "Client type Active Address Ground Floor, World Business Centre 2, Newall Road H…" at bounding box center [1039, 359] width 991 height 131
drag, startPoint x: 1029, startPoint y: 354, endPoint x: 1068, endPoint y: 375, distance: 44.3
click at [1071, 372] on p "Heathrow, TW6 2SF" at bounding box center [1278, 370] width 479 height 17
drag, startPoint x: 1034, startPoint y: 346, endPoint x: 1109, endPoint y: 405, distance: 95.4
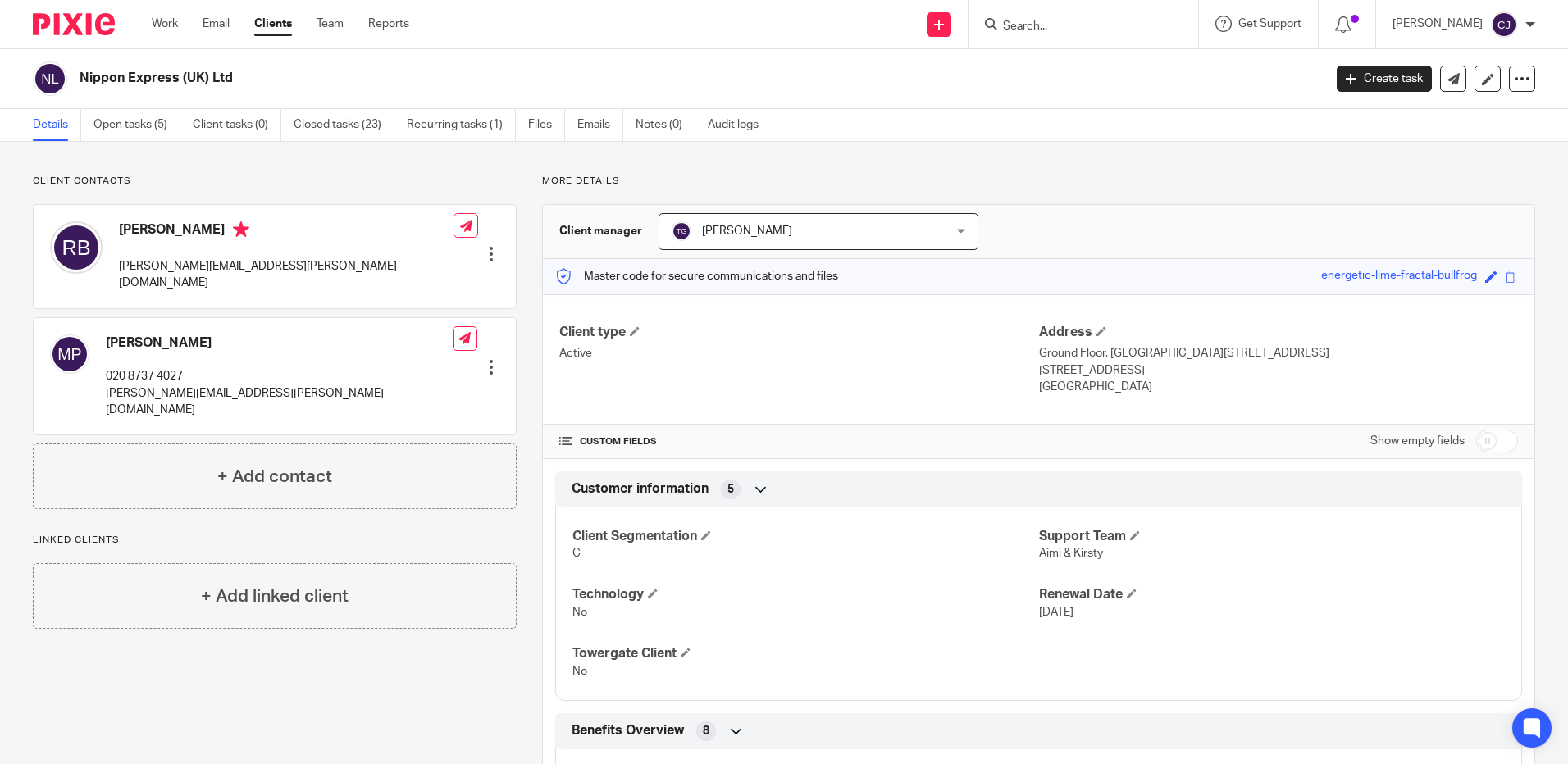
click at [1109, 405] on div "Client type Active Address Ground Floor, World Business Centre 2, Newall Road H…" at bounding box center [1039, 359] width 991 height 131
click at [1039, 355] on p "Ground Floor, World Business Centre 2, Newall Road" at bounding box center [1278, 354] width 479 height 17
click at [1039, 353] on p "Ground Floor, World Business Centre 2, Newall Road" at bounding box center [1278, 354] width 479 height 17
click at [1309, 354] on p "Ground Floor, World Business Centre 2, Newall Road" at bounding box center [1278, 354] width 479 height 17
drag, startPoint x: 1118, startPoint y: 387, endPoint x: 1034, endPoint y: 351, distance: 91.4
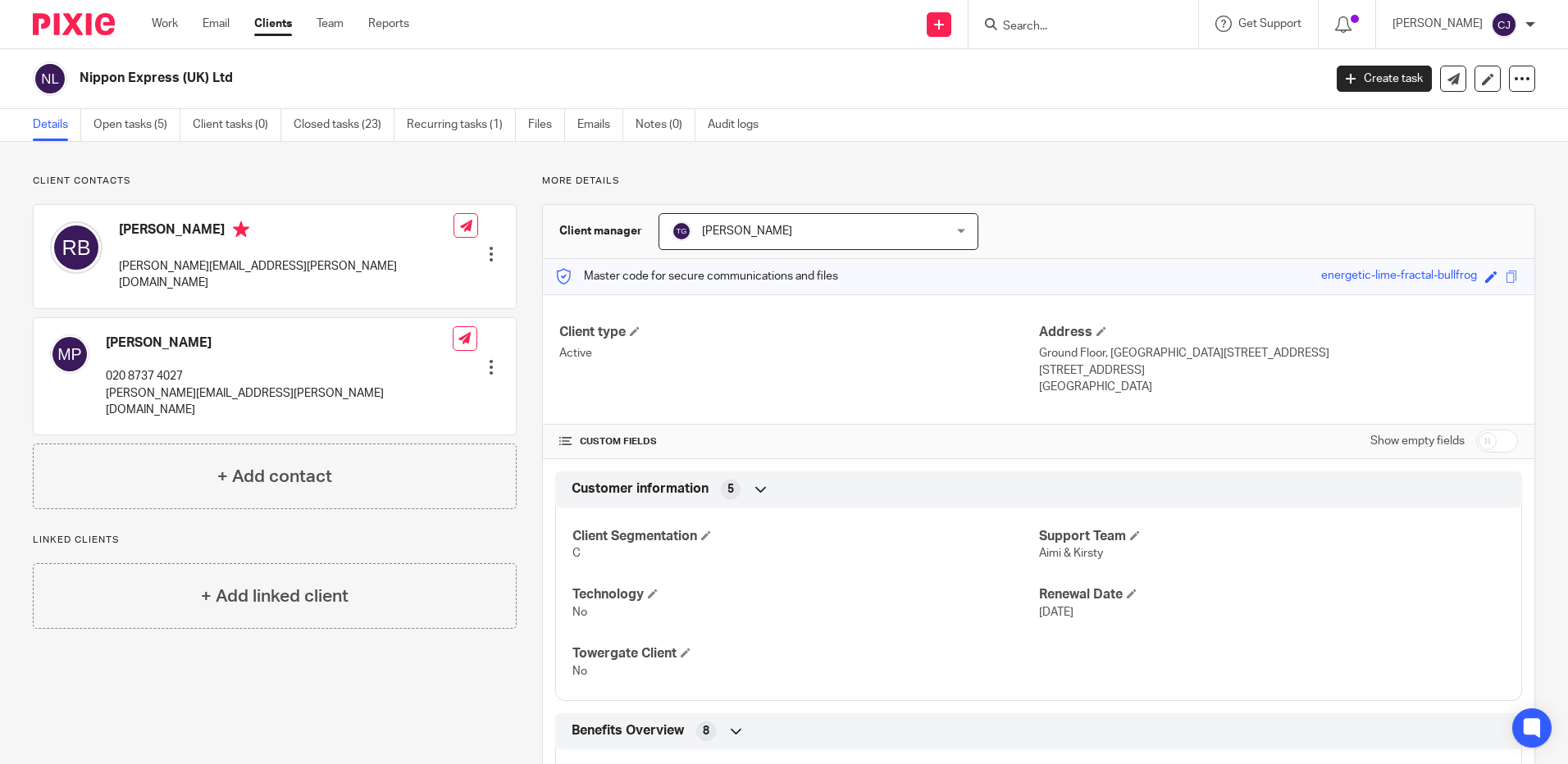
click at [1039, 351] on div "Address Ground Floor, World Business Centre 2, Newall Road Heathrow, TW6 2SF Un…" at bounding box center [1278, 359] width 479 height 72
copy div "Ground Floor, World Business Centre 2, Newall Road Heathrow, TW6 2SF United Kin…"
click at [154, 115] on link "Open tasks (5)" at bounding box center [137, 125] width 87 height 32
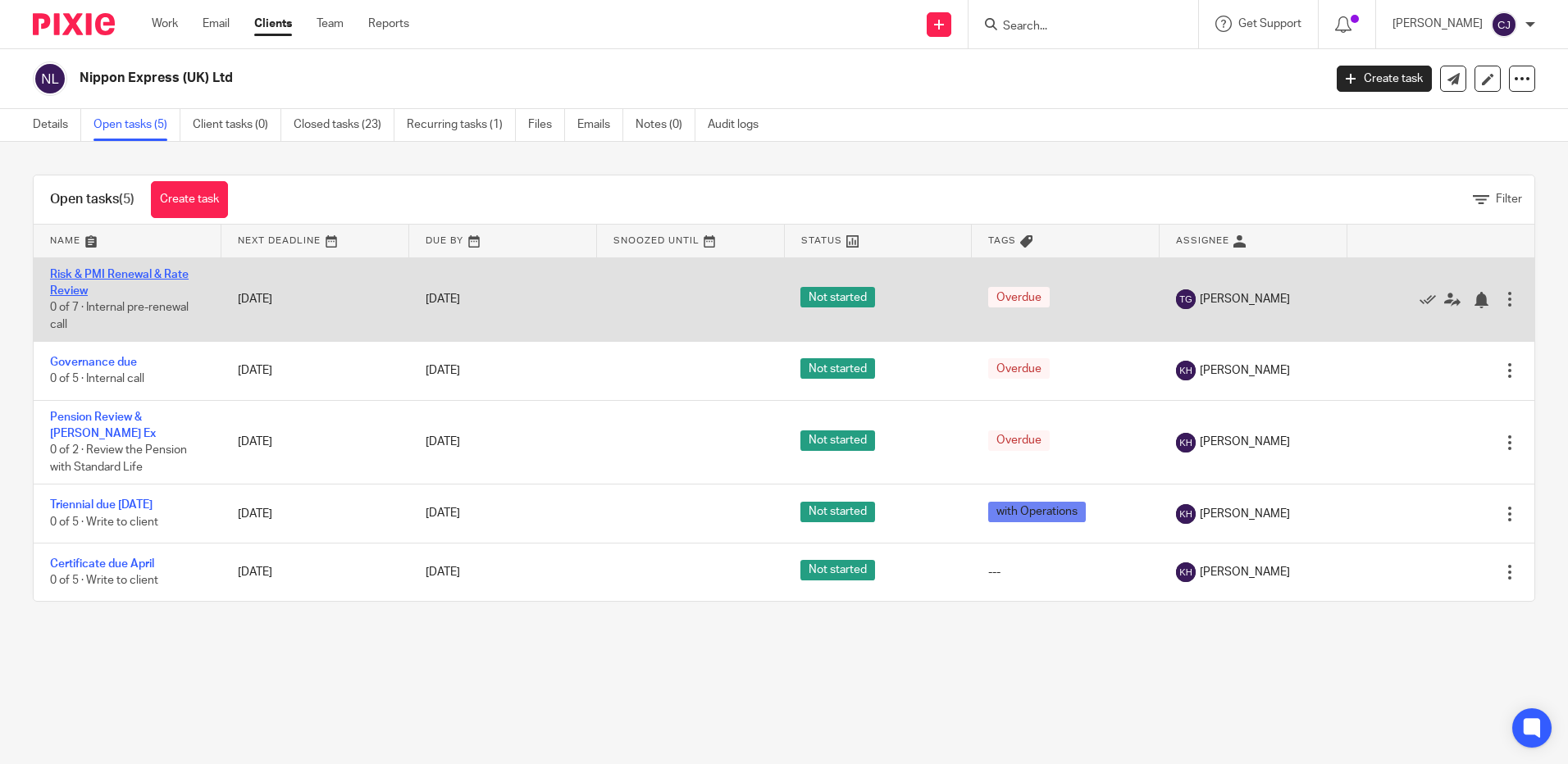
click at [164, 273] on link "Risk & PMI Renewal & Rate Review" at bounding box center [119, 282] width 139 height 28
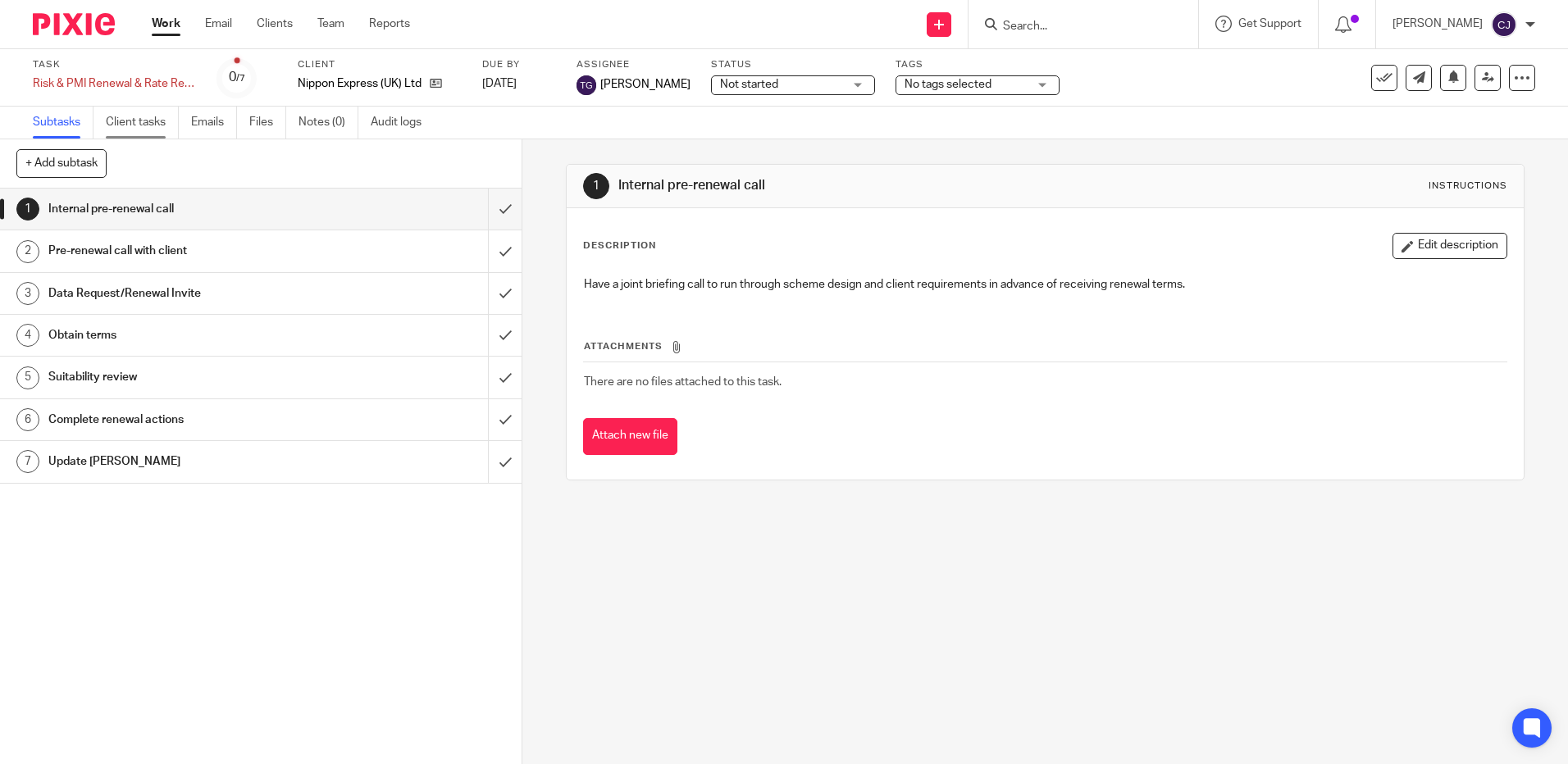
click at [127, 120] on link "Client tasks" at bounding box center [142, 123] width 73 height 32
click at [210, 120] on link "Emails" at bounding box center [214, 123] width 46 height 32
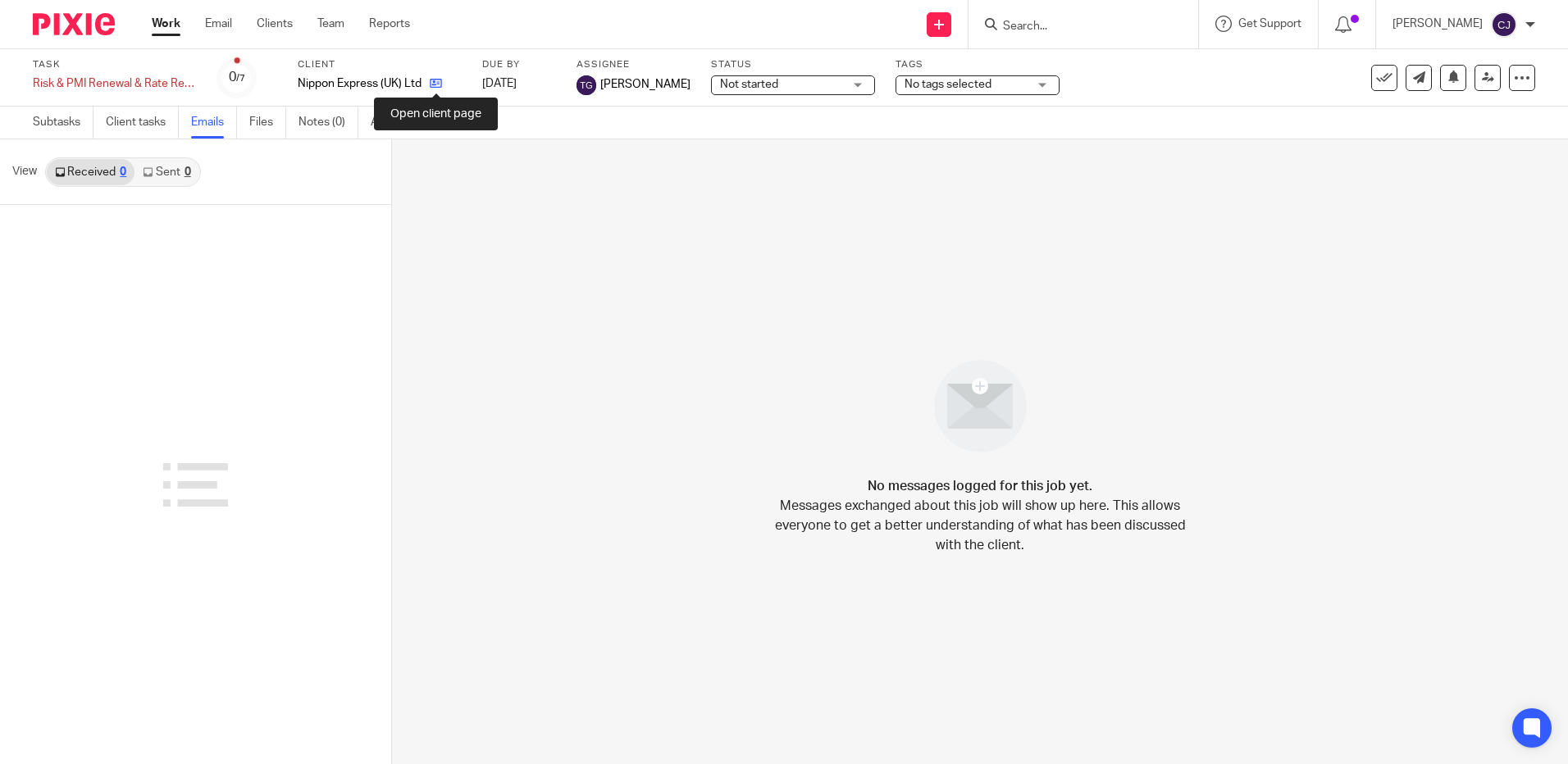
click at [438, 88] on icon at bounding box center [436, 83] width 13 height 13
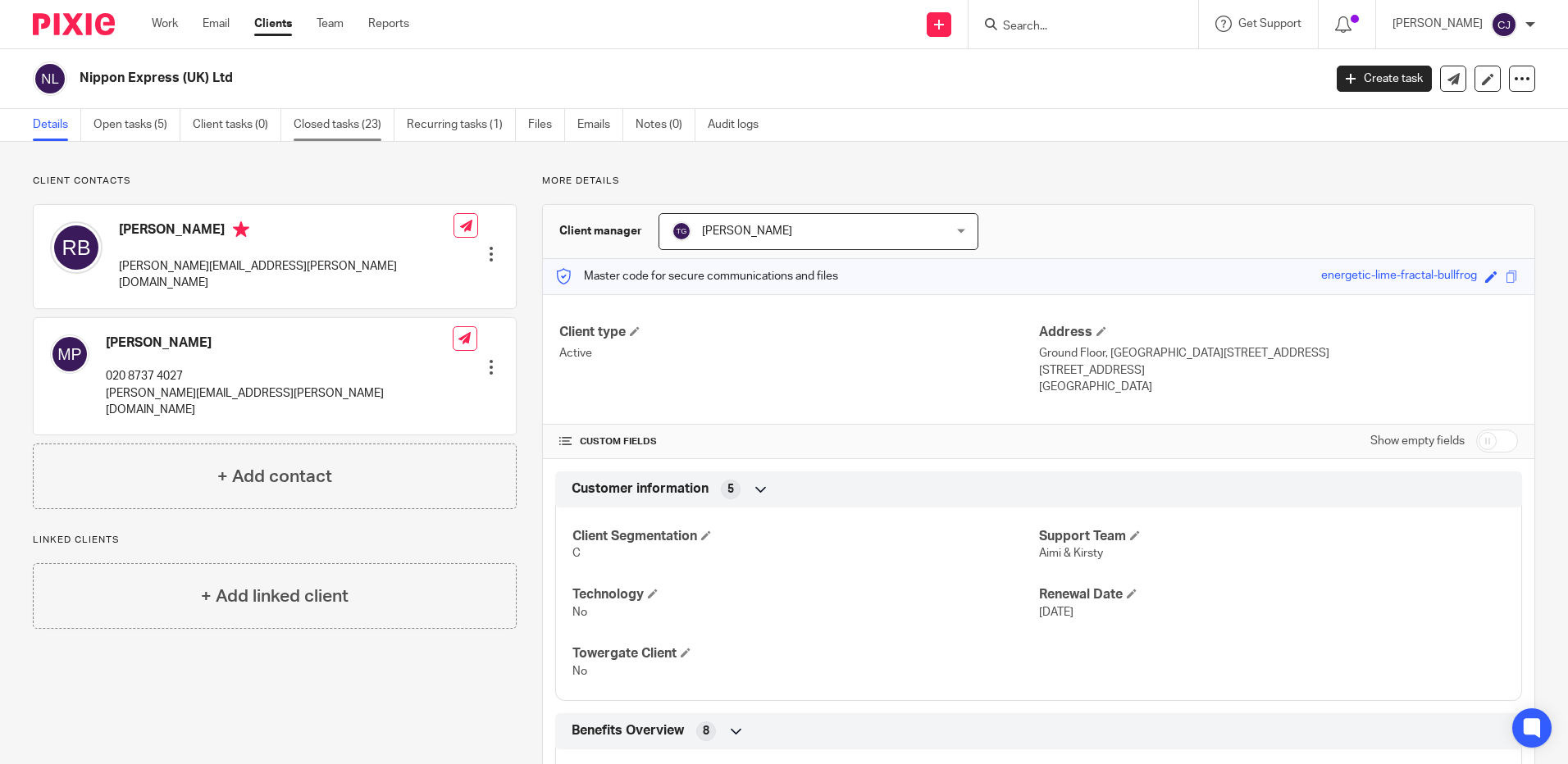
click at [327, 128] on link "Closed tasks (23)" at bounding box center [344, 125] width 101 height 32
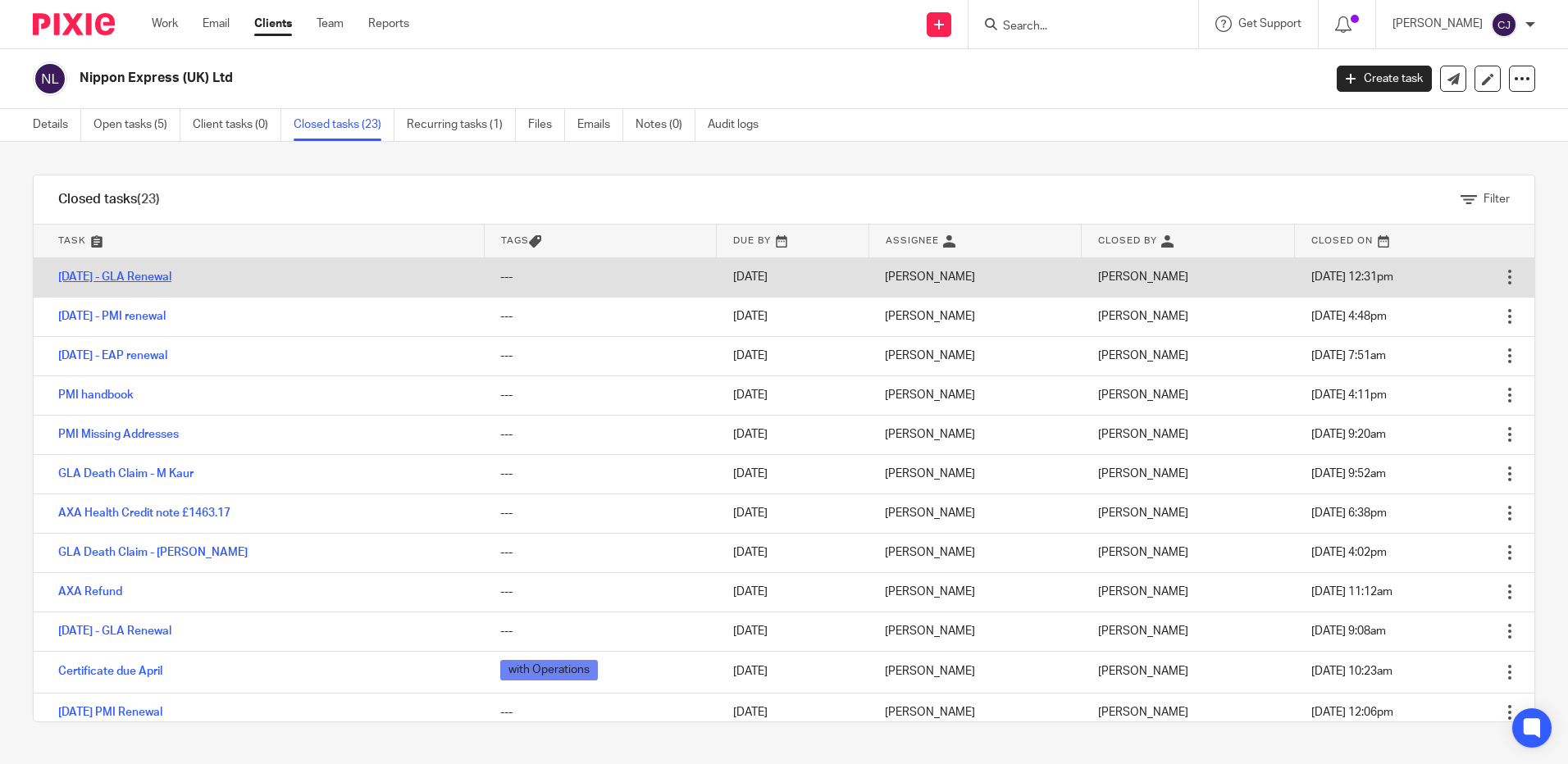
click at [134, 274] on link "[DATE] - GLA Renewal" at bounding box center [115, 277] width 113 height 12
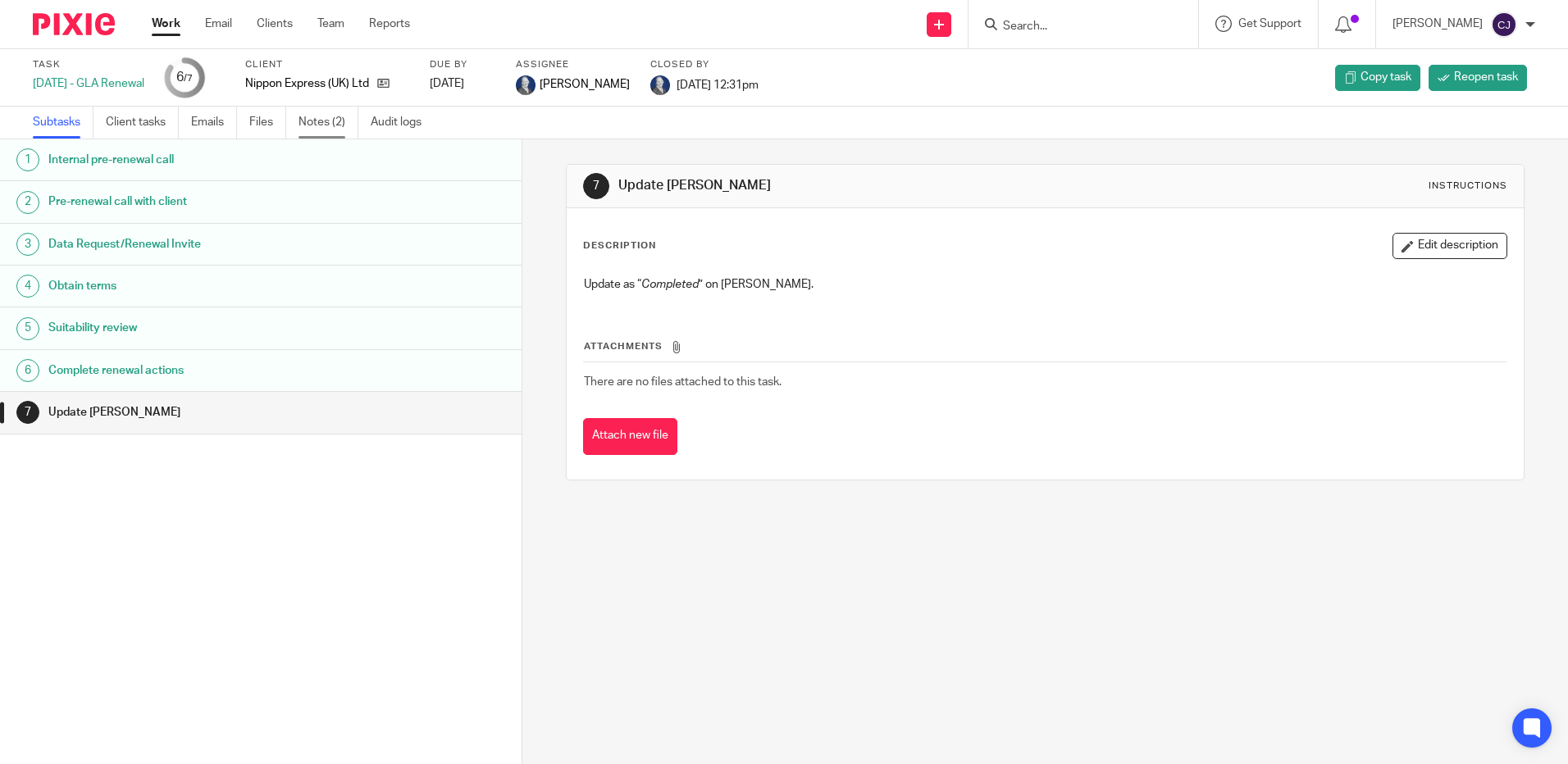
click at [319, 120] on link "Notes (2)" at bounding box center [329, 123] width 60 height 32
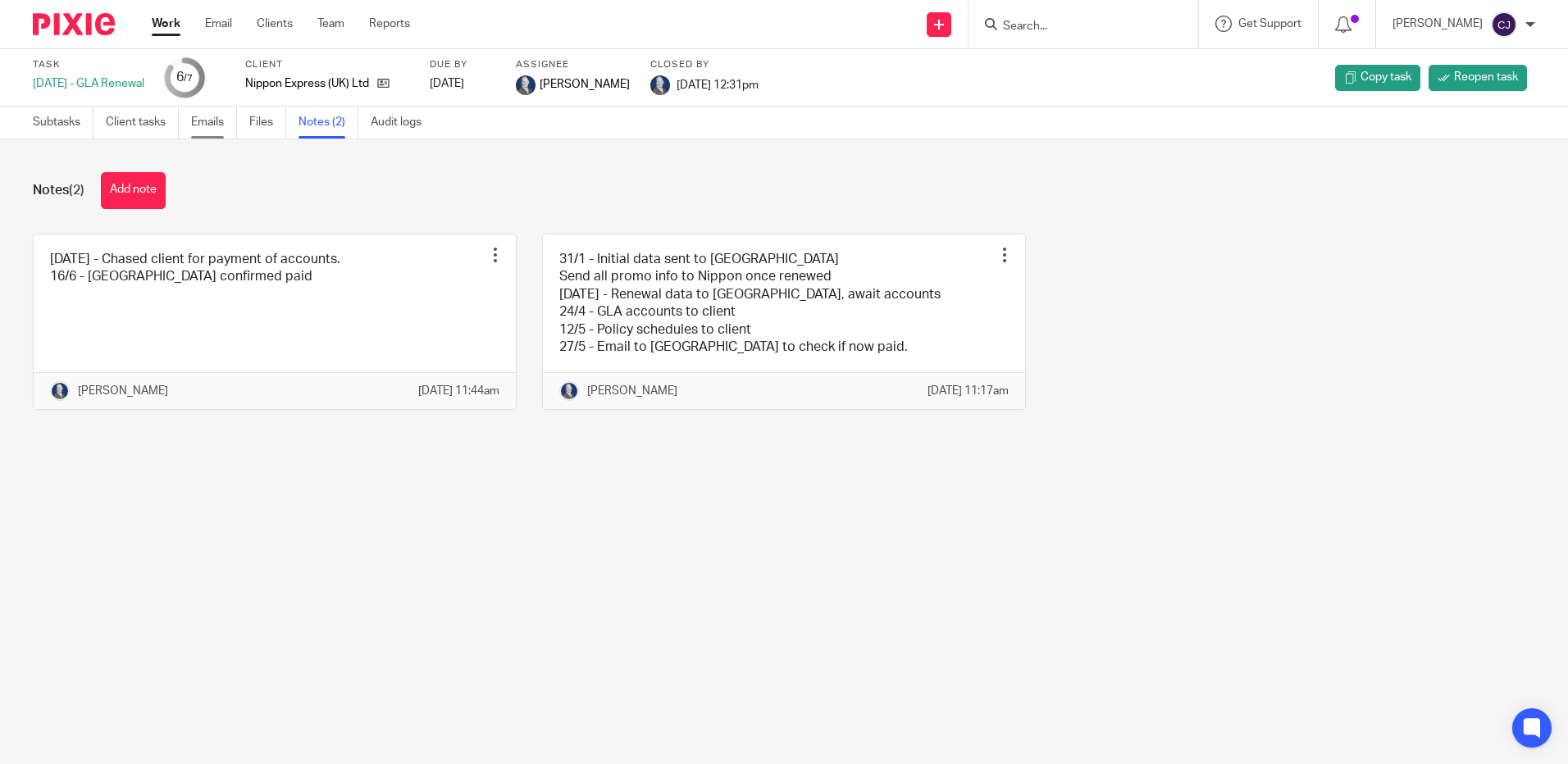
click at [226, 125] on link "Emails" at bounding box center [214, 123] width 46 height 32
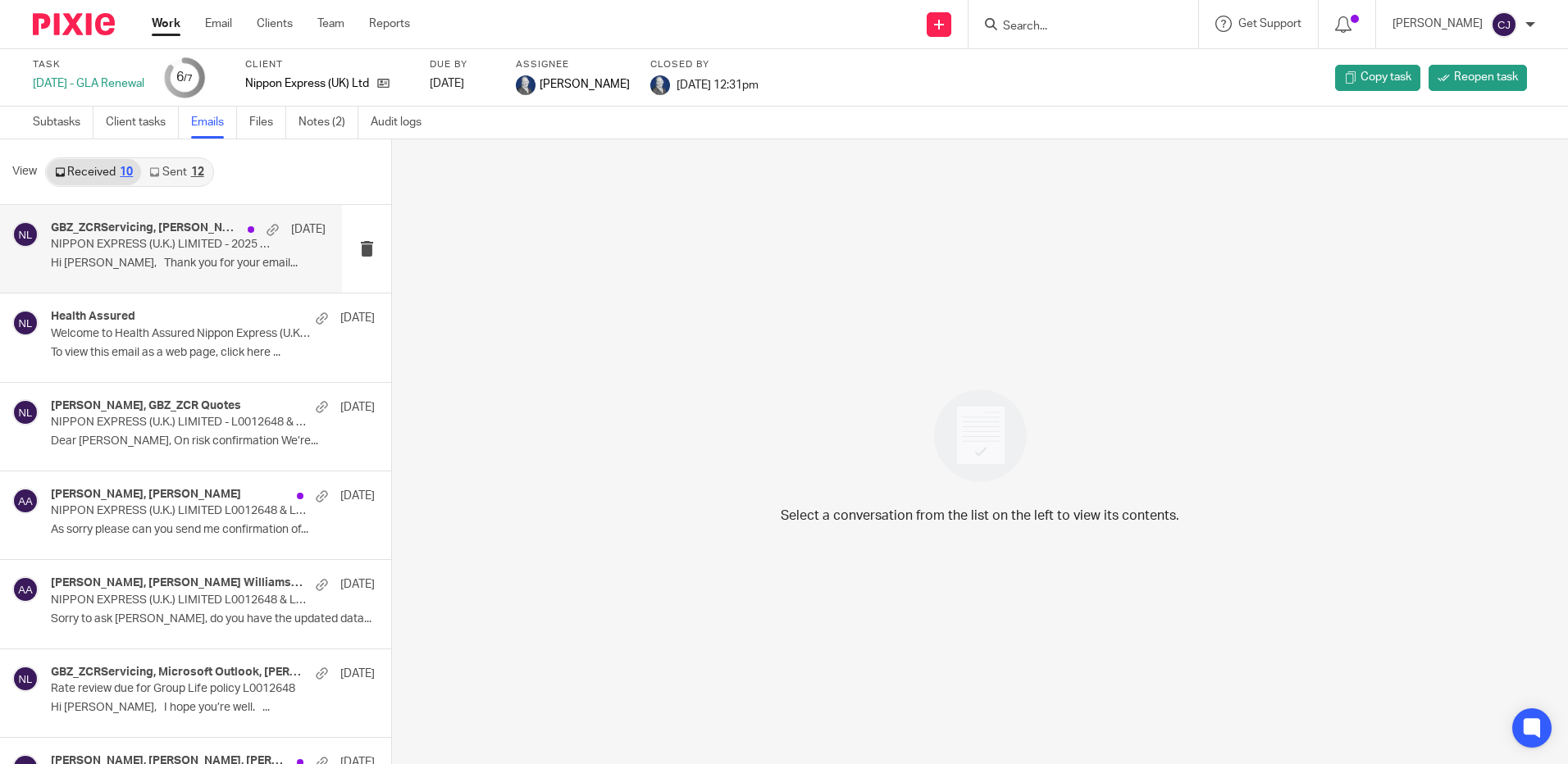
click at [188, 281] on div "GBZ_ZCRServicing, [PERSON_NAME], GBZ_zcraccounts [DATE] NIPPON EXPRESS (U.K.) L…" at bounding box center [171, 249] width 342 height 88
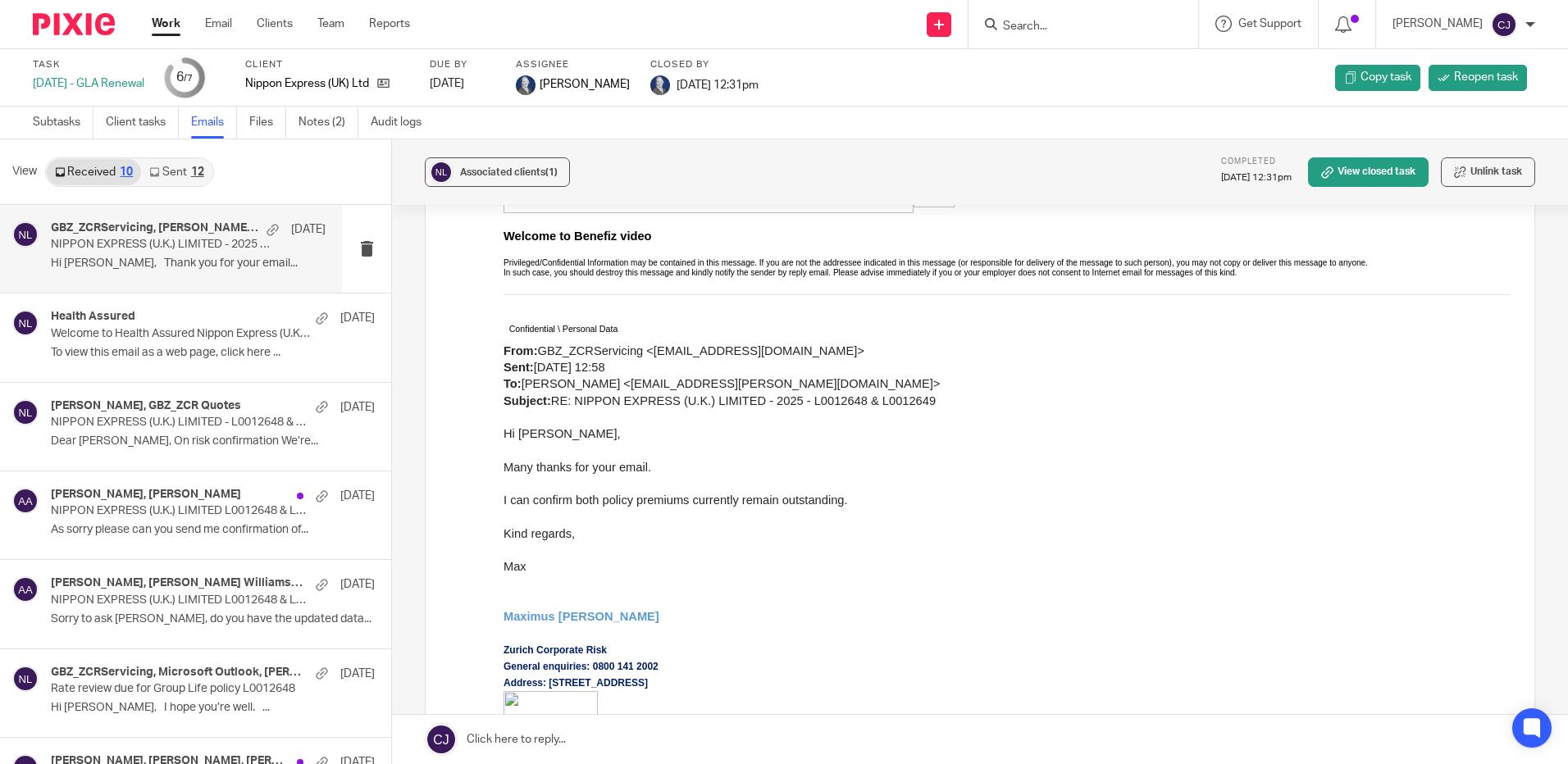
scroll to position [1311, 0]
drag, startPoint x: 773, startPoint y: 337, endPoint x: 633, endPoint y: 339, distance: 140.0
click at [633, 343] on span "GBZ_ZCRServicing < [EMAIL_ADDRESS][DOMAIN_NAME] > Sent: [DATE] 12:58 To: [PERSO…" at bounding box center [721, 374] width 436 height 63
drag, startPoint x: 633, startPoint y: 339, endPoint x: 645, endPoint y: 339, distance: 12.0
copy link "[EMAIL_ADDRESS][DOMAIN_NAME]"
